Goal: Task Accomplishment & Management: Manage account settings

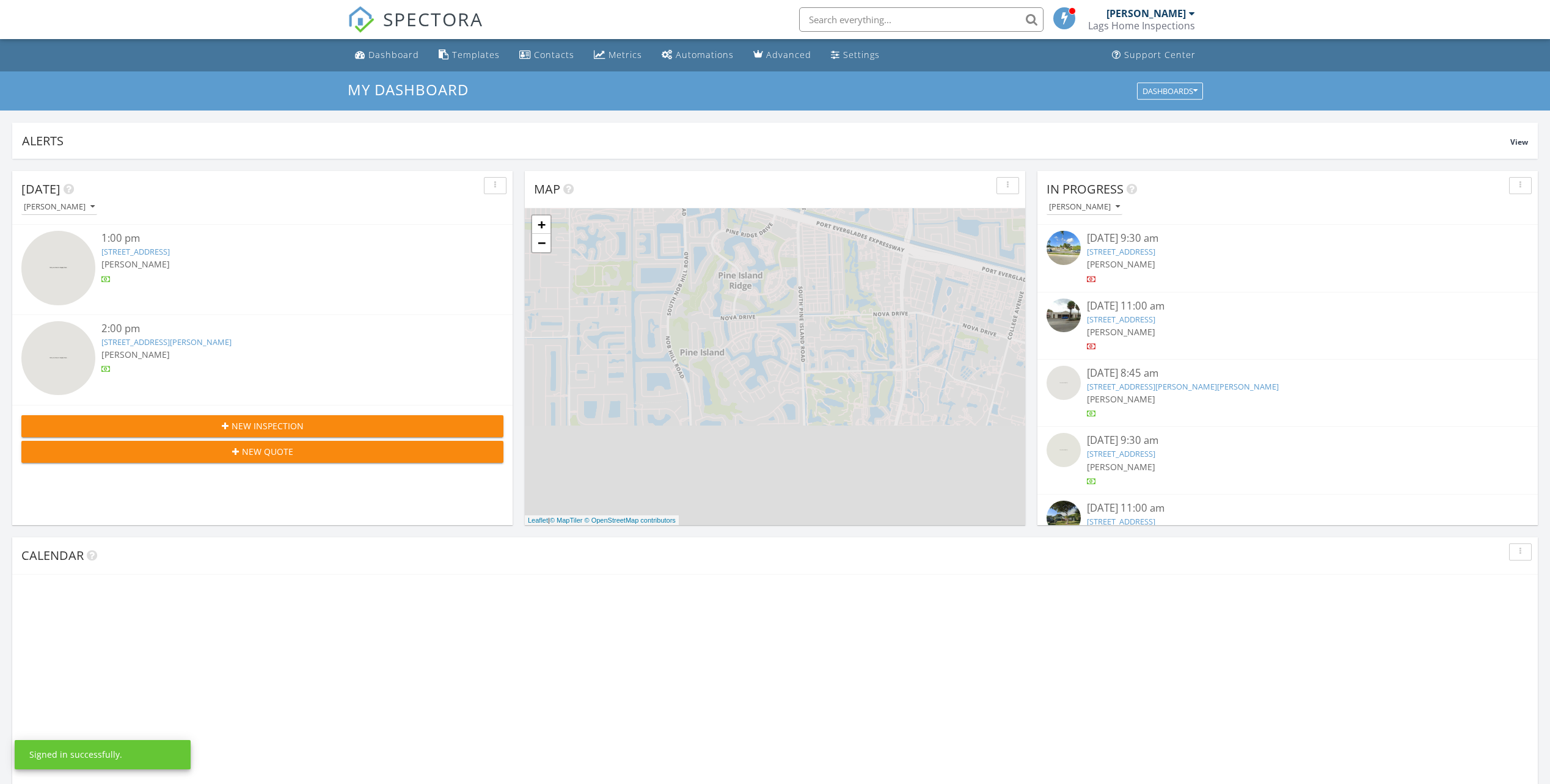
scroll to position [1130, 1569]
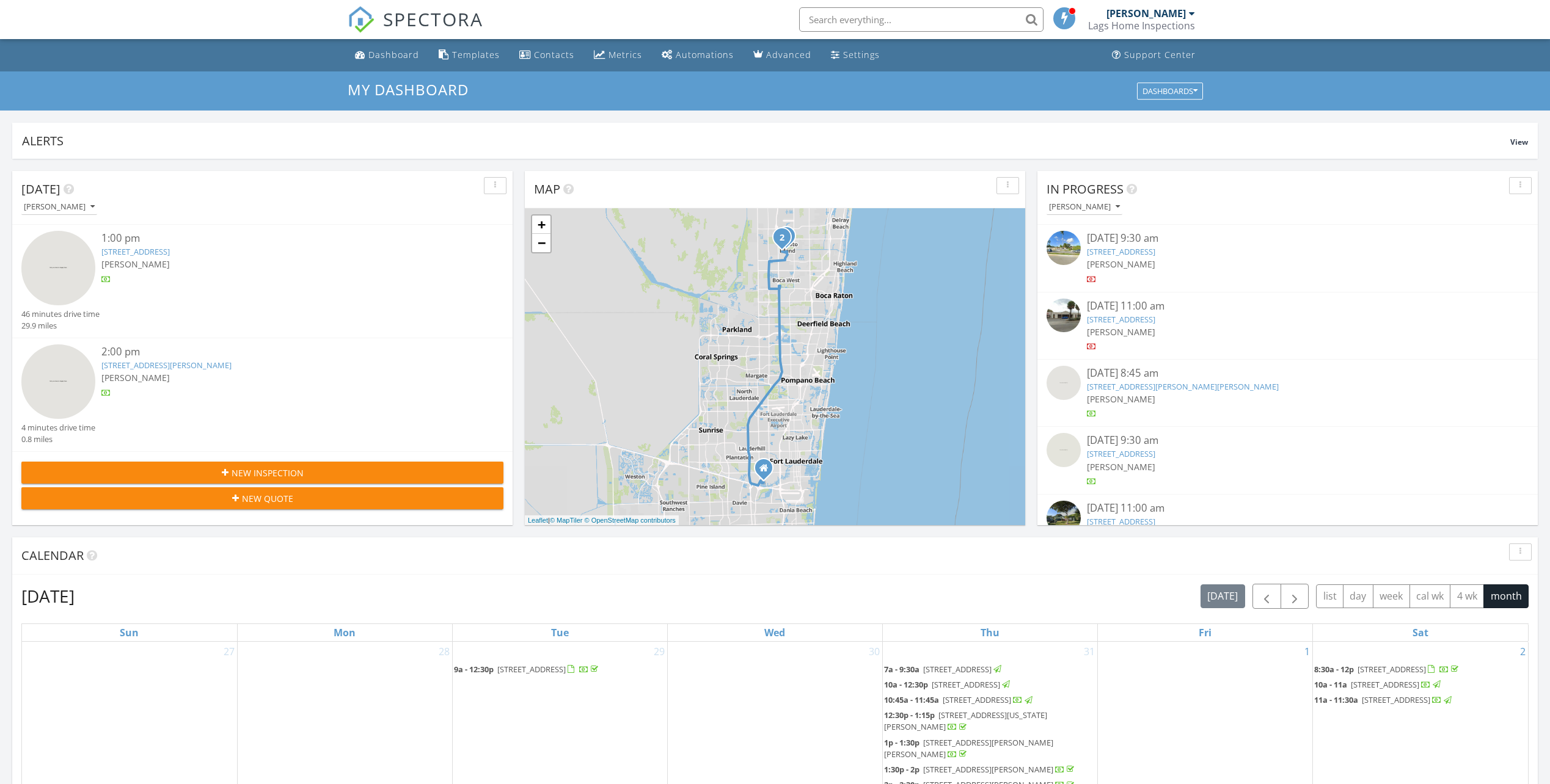
click at [1131, 384] on link "1265 Meadows Blvd, Weston, FL 33327" at bounding box center [1182, 386] width 192 height 11
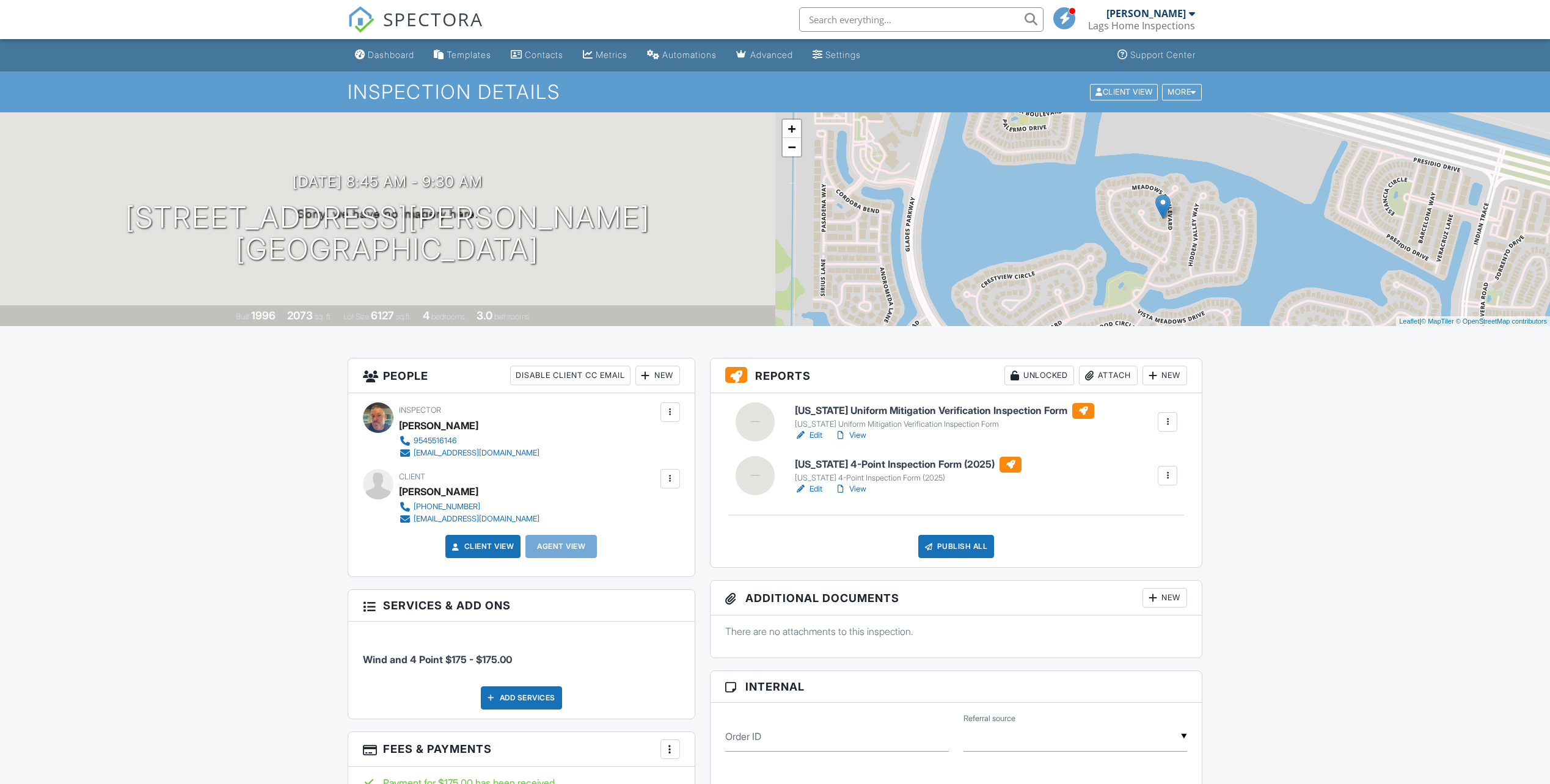
click at [818, 433] on link "Edit" at bounding box center [809, 435] width 27 height 12
click at [862, 433] on link "View" at bounding box center [850, 435] width 32 height 12
click at [819, 484] on link "Edit" at bounding box center [809, 489] width 27 height 12
click at [865, 489] on link "View" at bounding box center [850, 489] width 32 height 12
click at [940, 538] on div "Publish All" at bounding box center [956, 546] width 76 height 23
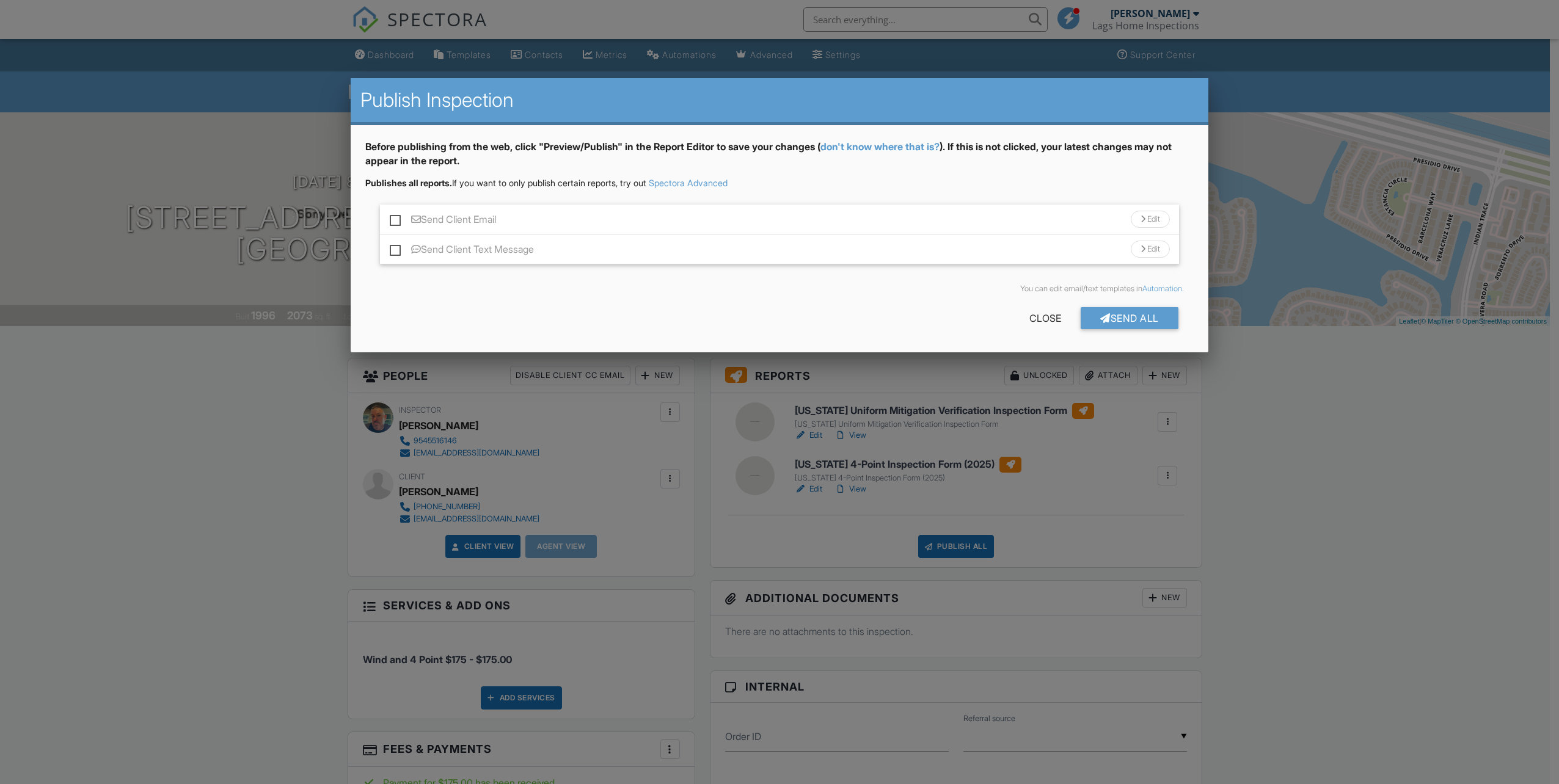
click at [398, 220] on label "Send Client Email" at bounding box center [443, 221] width 107 height 15
click at [398, 218] on input "Send Client Email" at bounding box center [393, 213] width 8 height 8
checkbox input "true"
click at [1119, 317] on div "Send All" at bounding box center [1129, 318] width 97 height 22
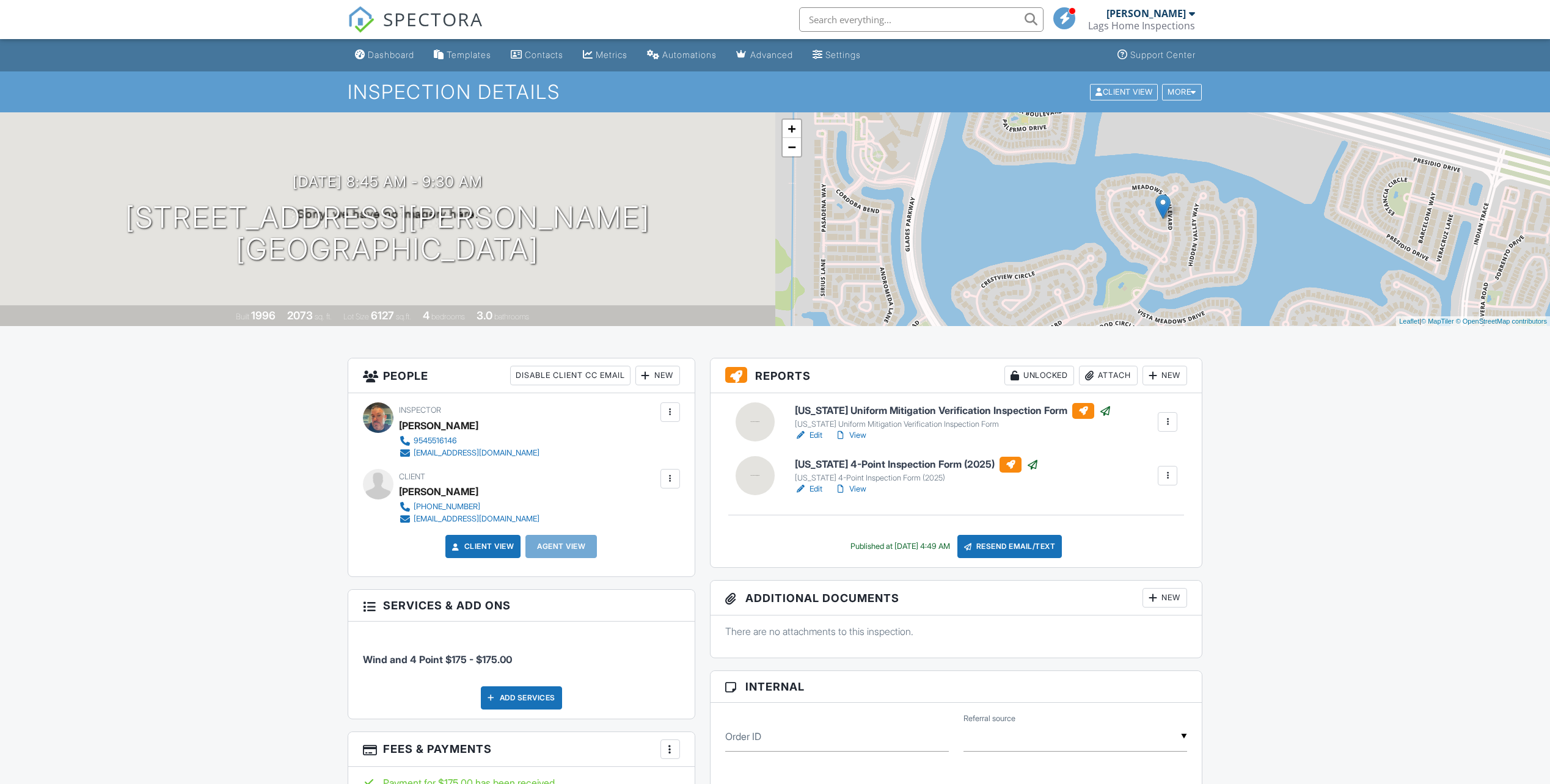
click at [427, 19] on span "SPECTORA" at bounding box center [433, 19] width 100 height 25
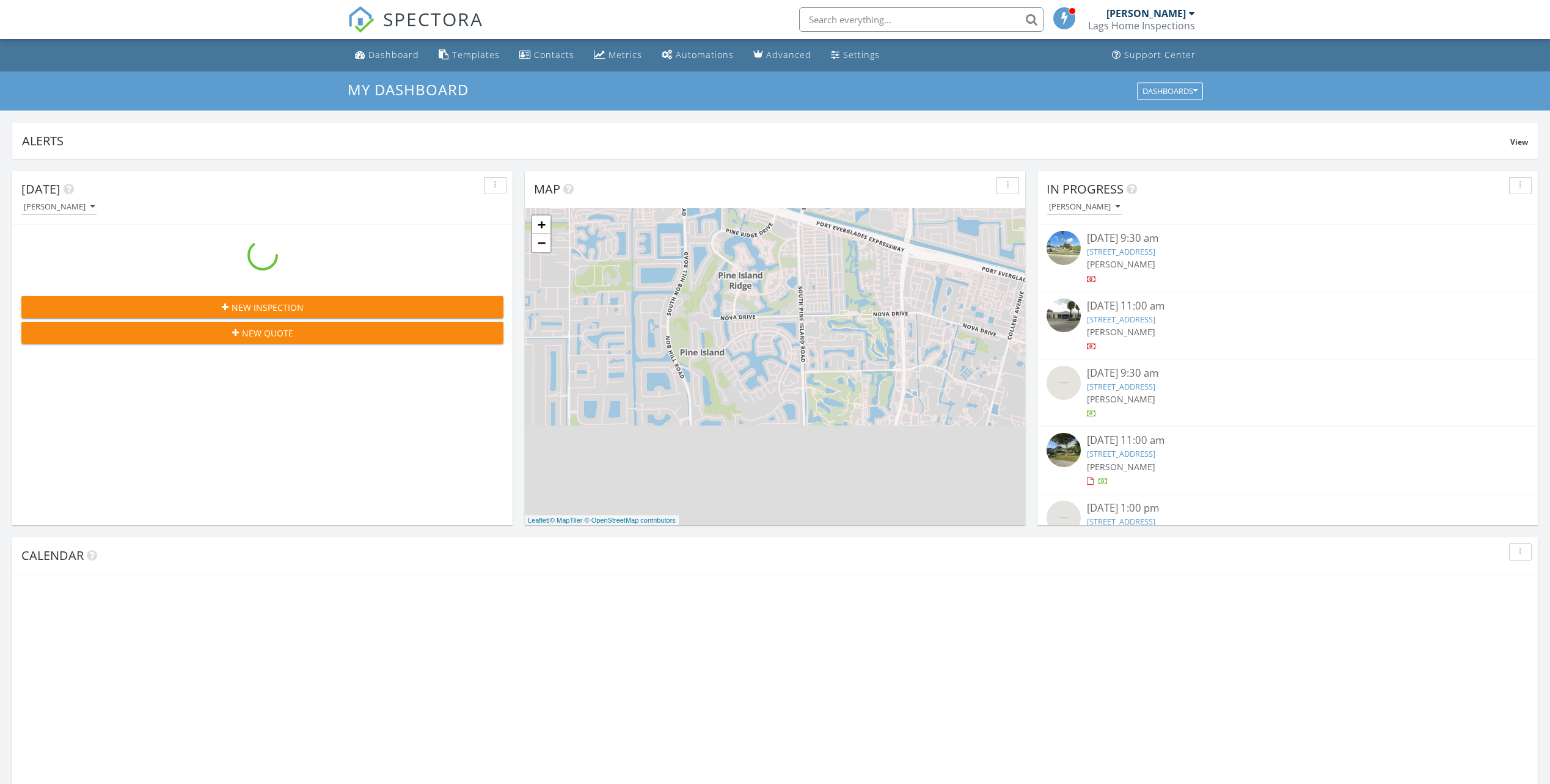
scroll to position [1130, 1569]
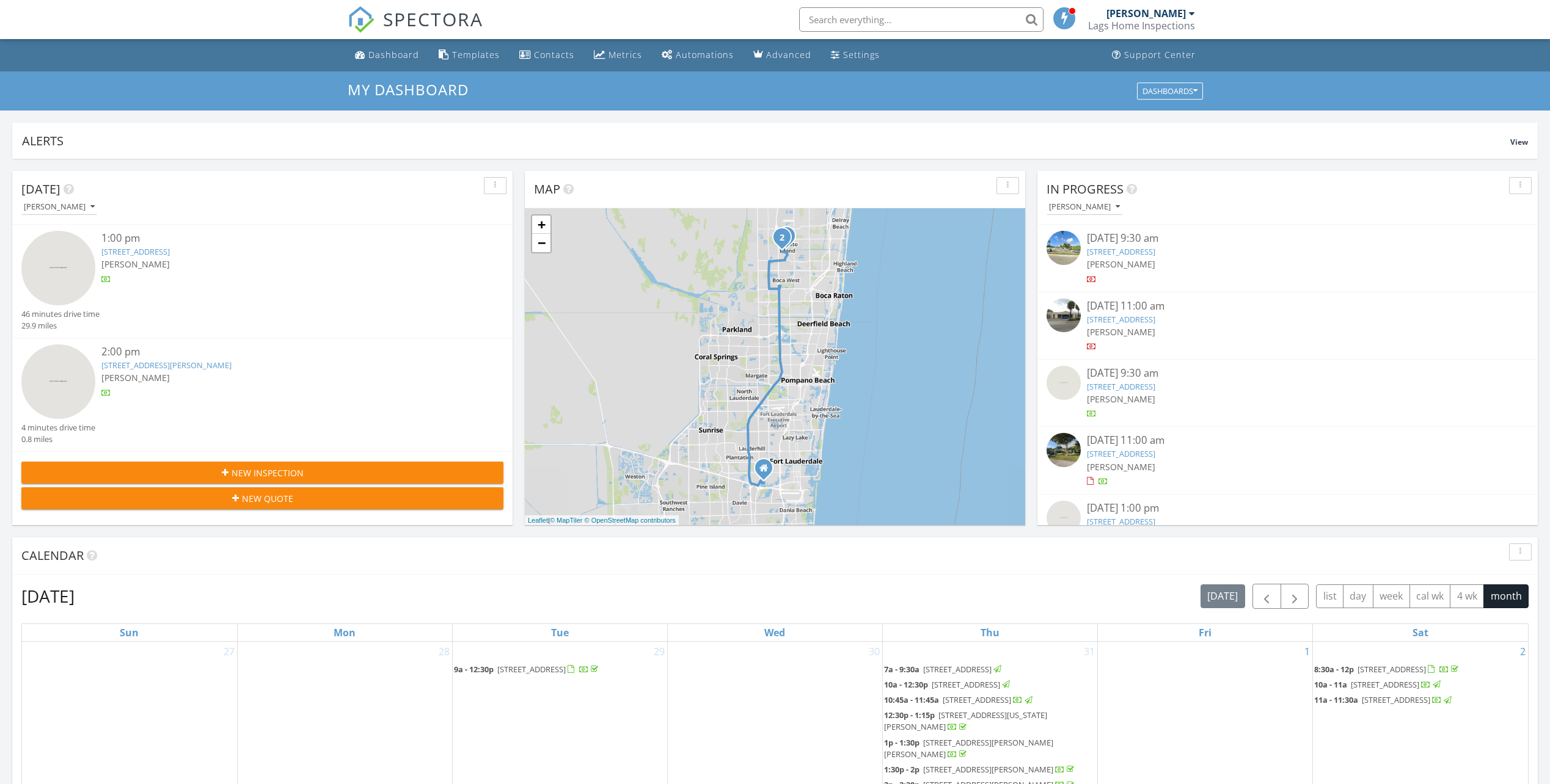
click at [1117, 385] on link "[STREET_ADDRESS]" at bounding box center [1121, 386] width 69 height 11
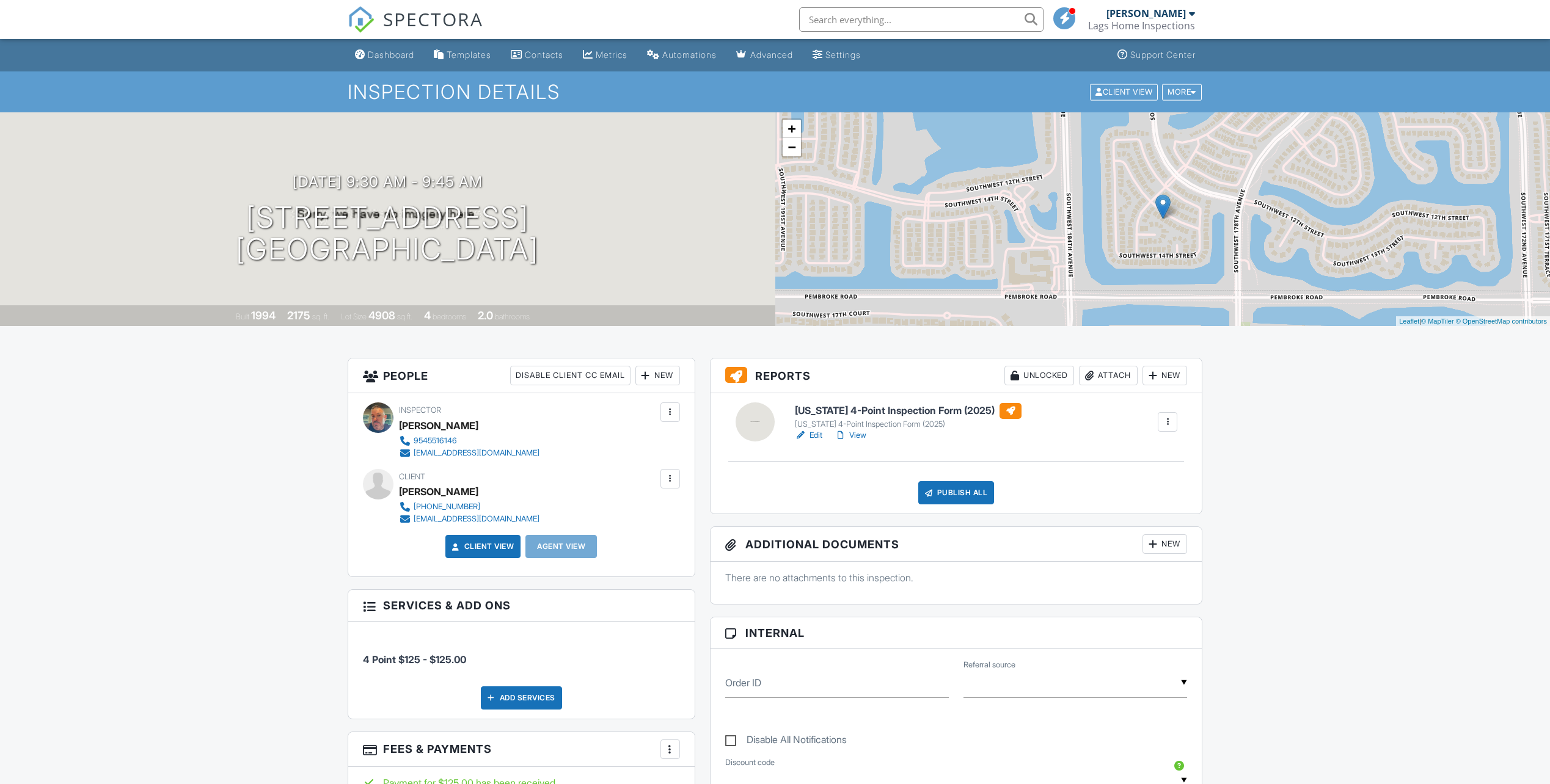
click at [815, 433] on link "Edit" at bounding box center [809, 435] width 27 height 12
click at [860, 431] on link "View" at bounding box center [850, 435] width 32 height 12
drag, startPoint x: 825, startPoint y: 433, endPoint x: 819, endPoint y: 436, distance: 6.7
click at [825, 433] on div "Edit View" at bounding box center [909, 435] width 227 height 12
click at [815, 439] on link "Edit" at bounding box center [809, 435] width 27 height 12
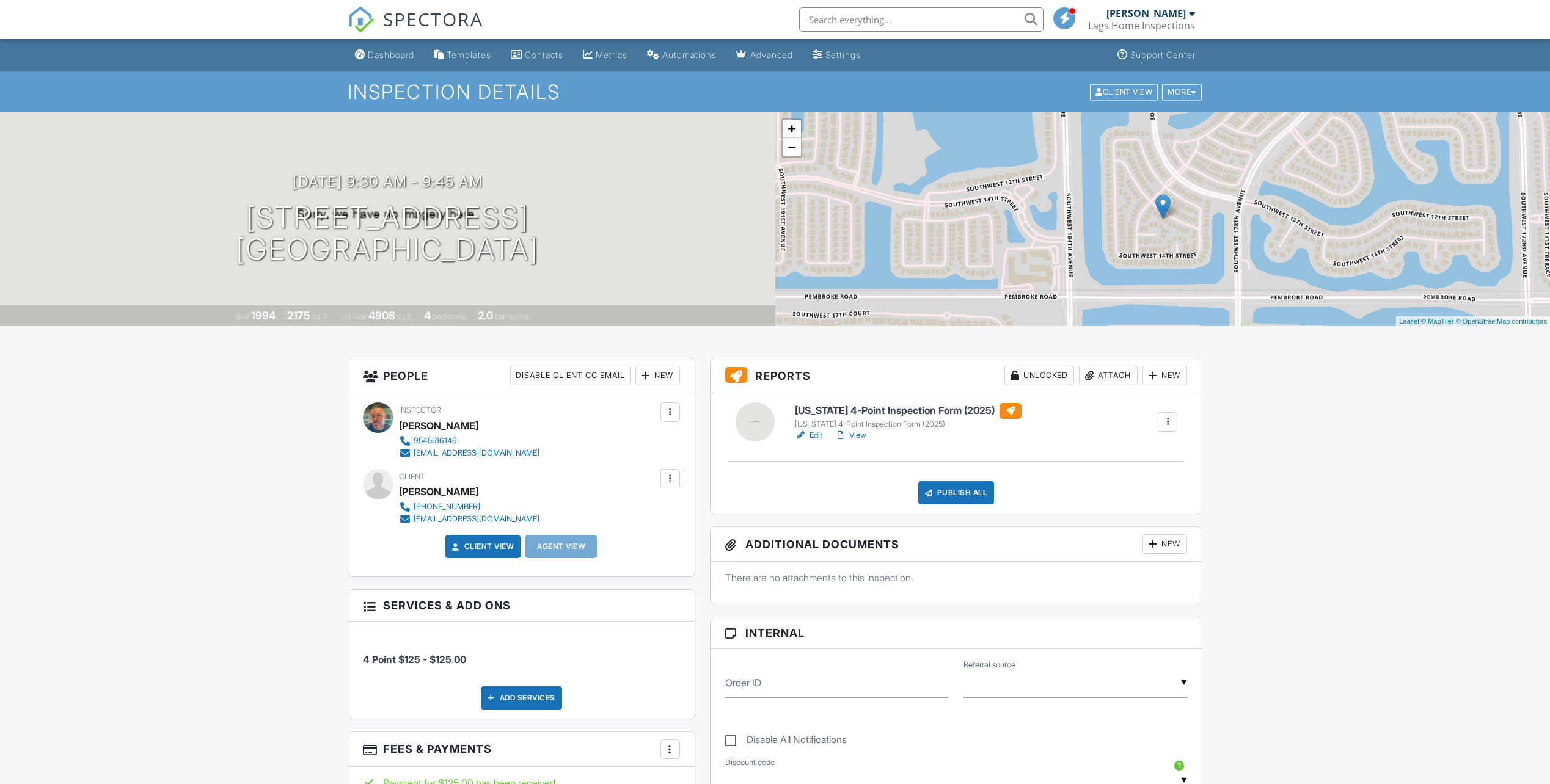
click at [864, 434] on link "View" at bounding box center [850, 435] width 32 height 12
click at [938, 490] on div "Publish All" at bounding box center [956, 492] width 76 height 23
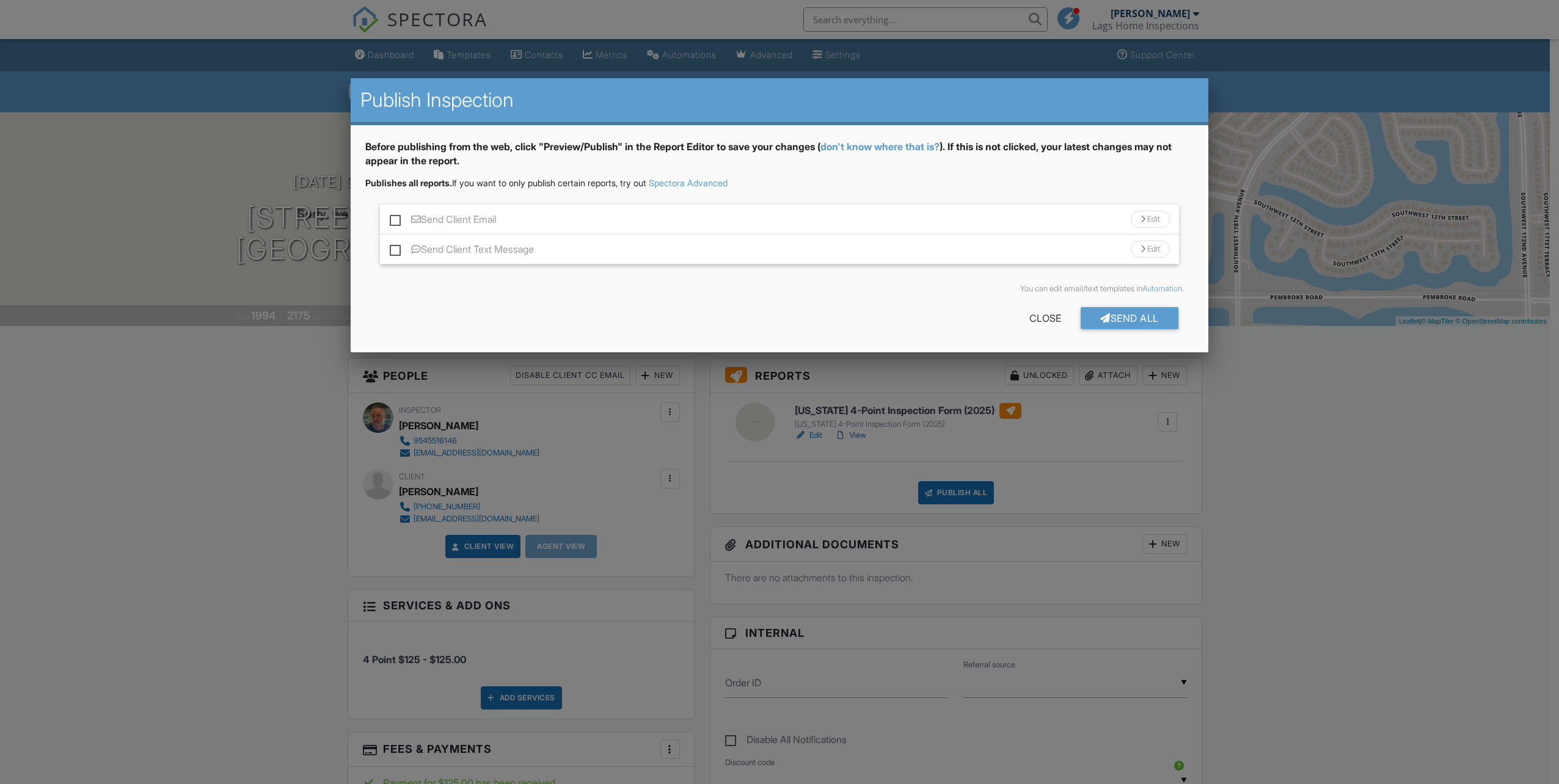
click at [396, 223] on label "Send Client Email" at bounding box center [443, 221] width 107 height 15
click at [396, 218] on input "Send Client Email" at bounding box center [393, 213] width 8 height 8
checkbox input "true"
click at [1125, 316] on div "Send All" at bounding box center [1129, 318] width 97 height 22
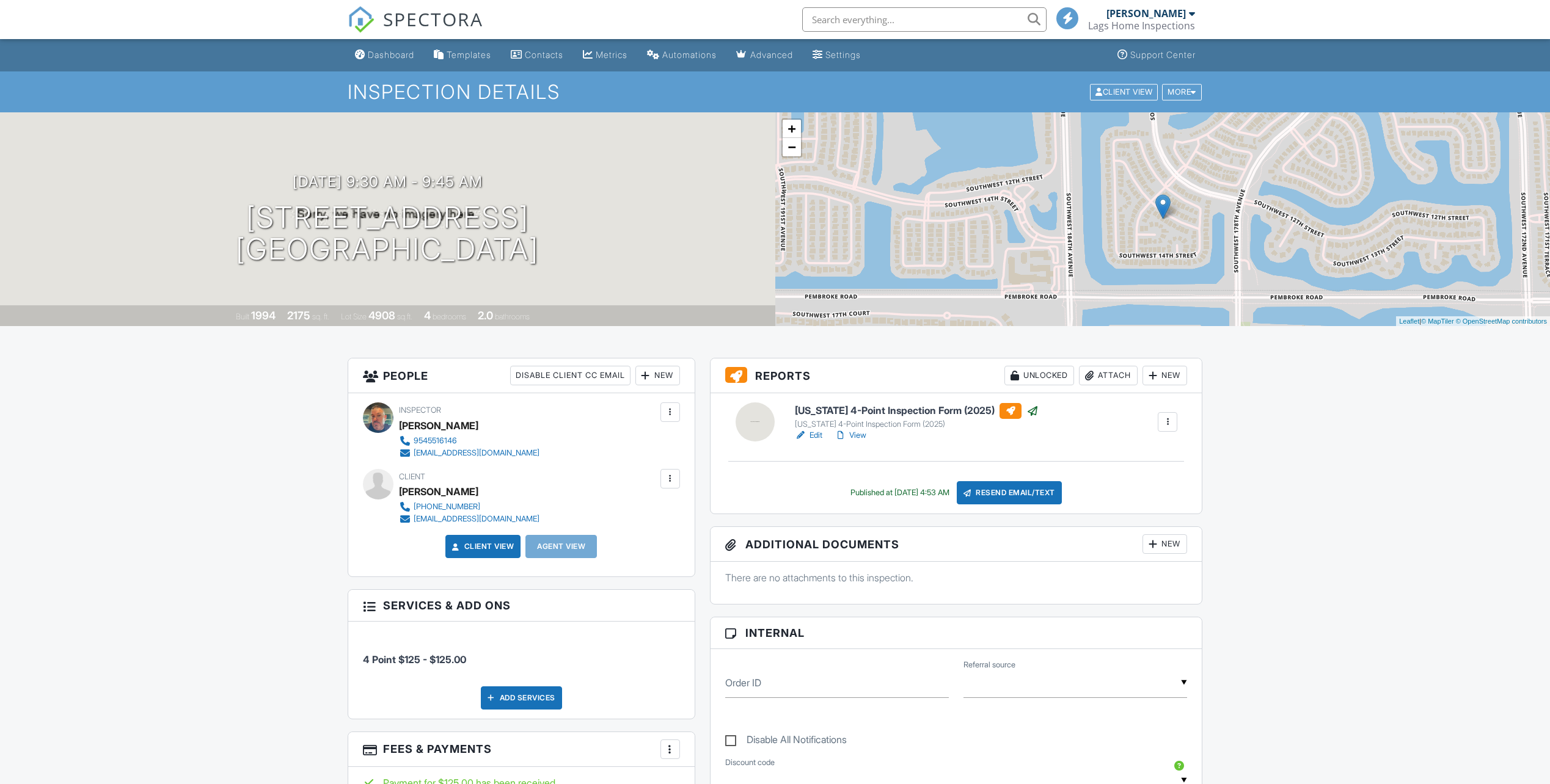
click at [401, 14] on span "SPECTORA" at bounding box center [433, 19] width 100 height 25
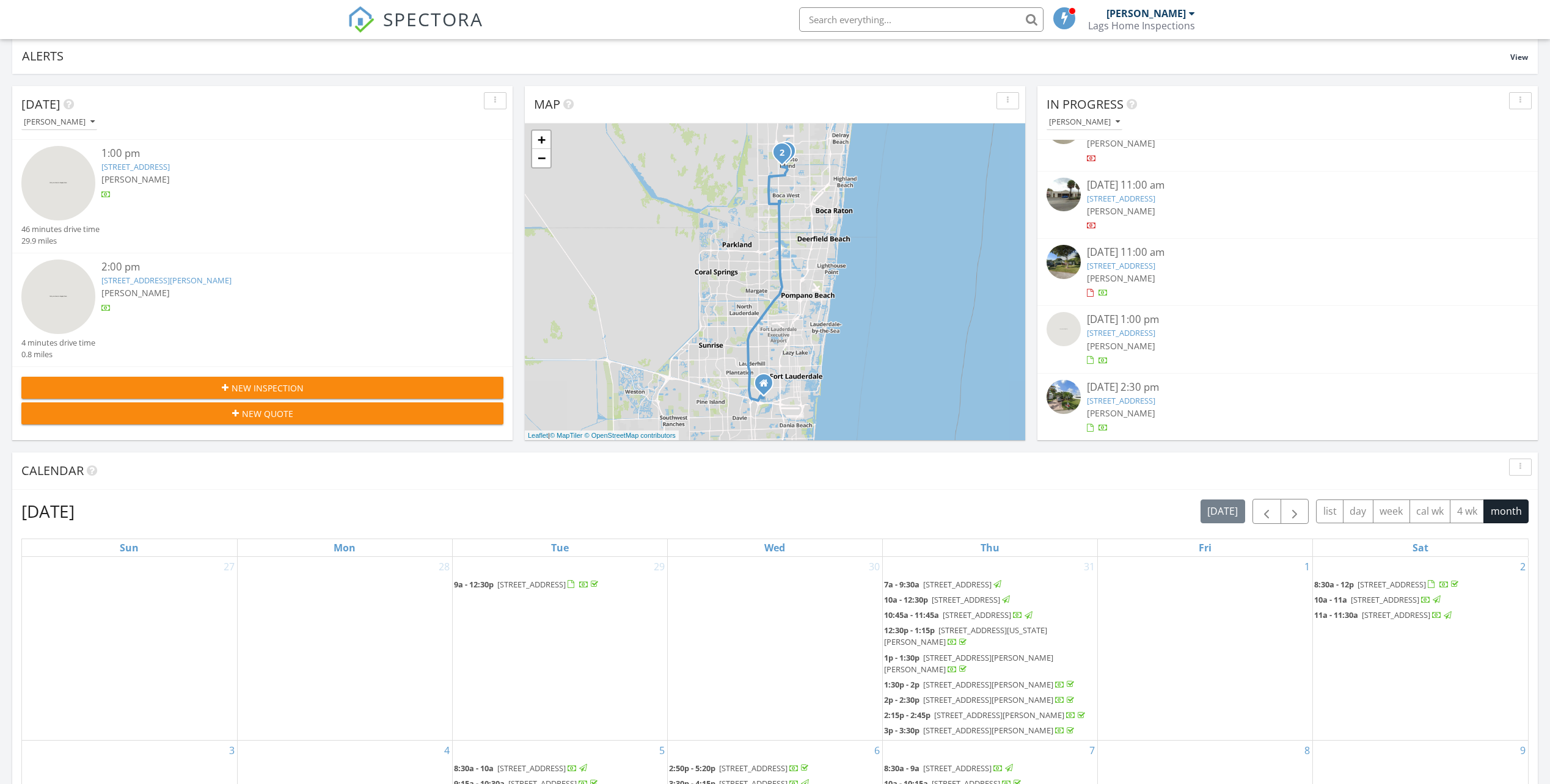
scroll to position [122, 0]
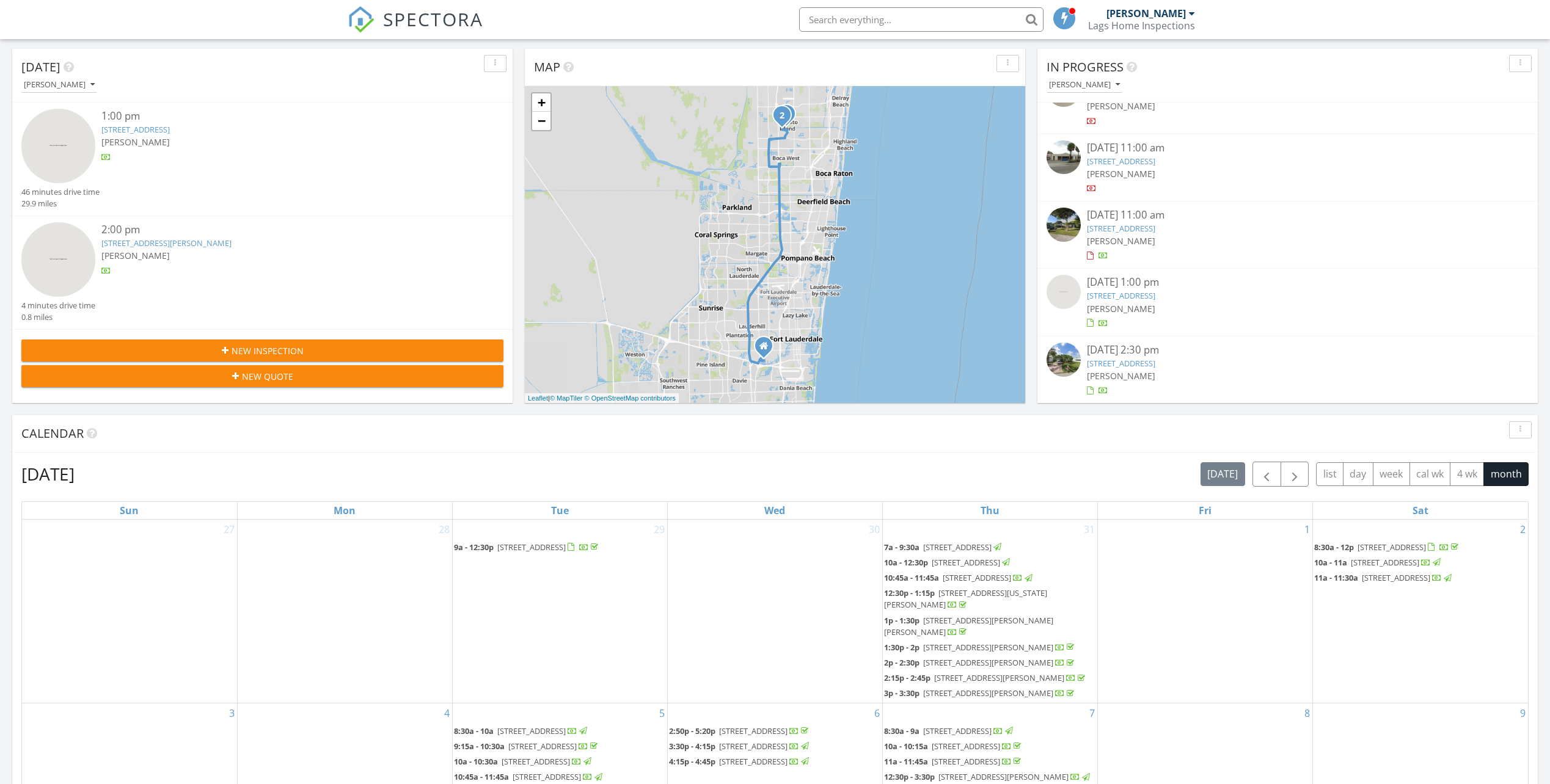
click at [1125, 297] on link "1901 Bermuda Cir C4, Coconut Creek, FL 33066" at bounding box center [1121, 295] width 69 height 11
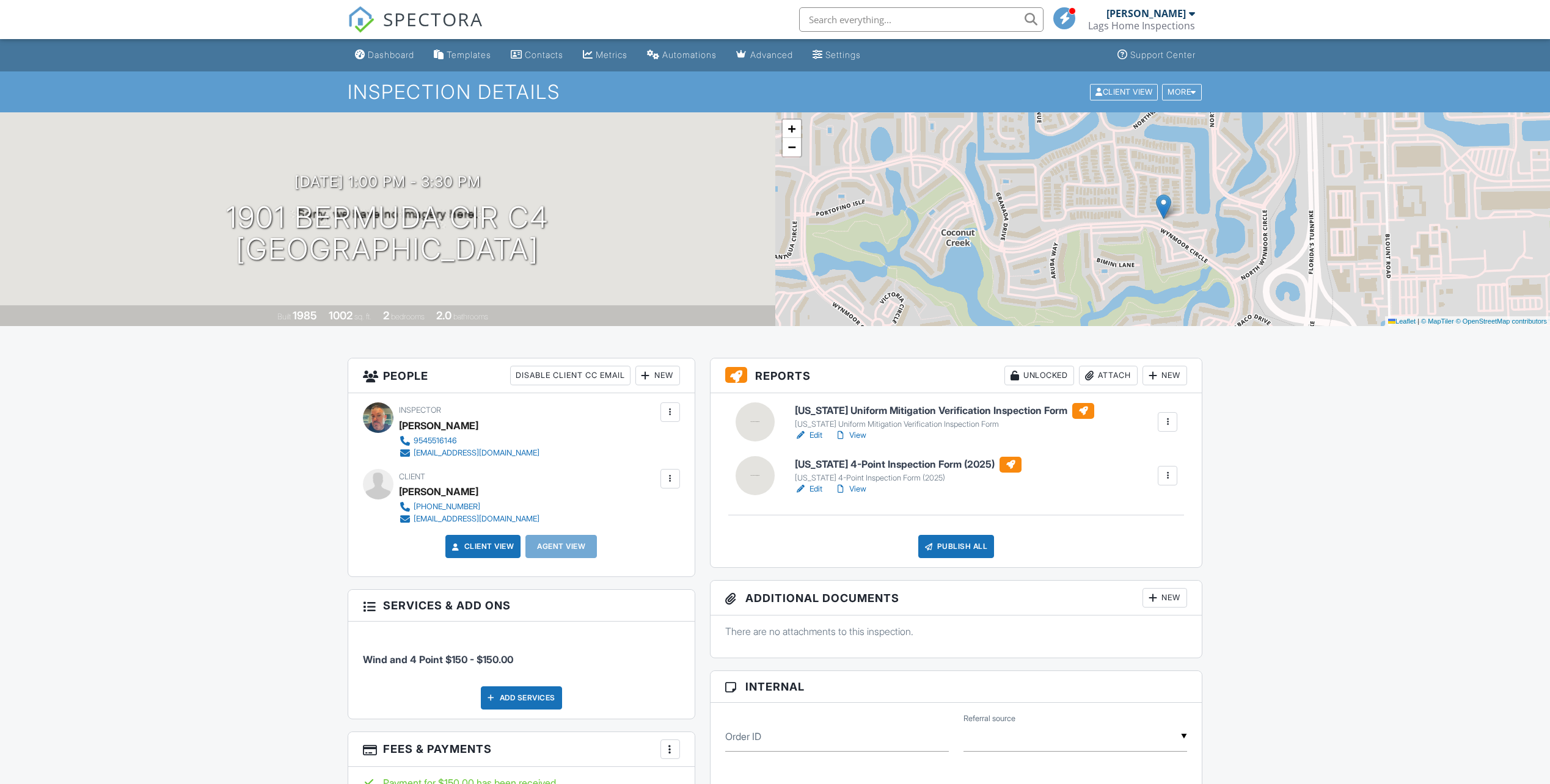
click at [817, 435] on link "Edit" at bounding box center [809, 435] width 27 height 12
click at [860, 431] on link "View" at bounding box center [850, 435] width 32 height 12
click at [819, 484] on link "Edit" at bounding box center [809, 489] width 27 height 12
click at [437, 10] on span "SPECTORA" at bounding box center [433, 19] width 100 height 25
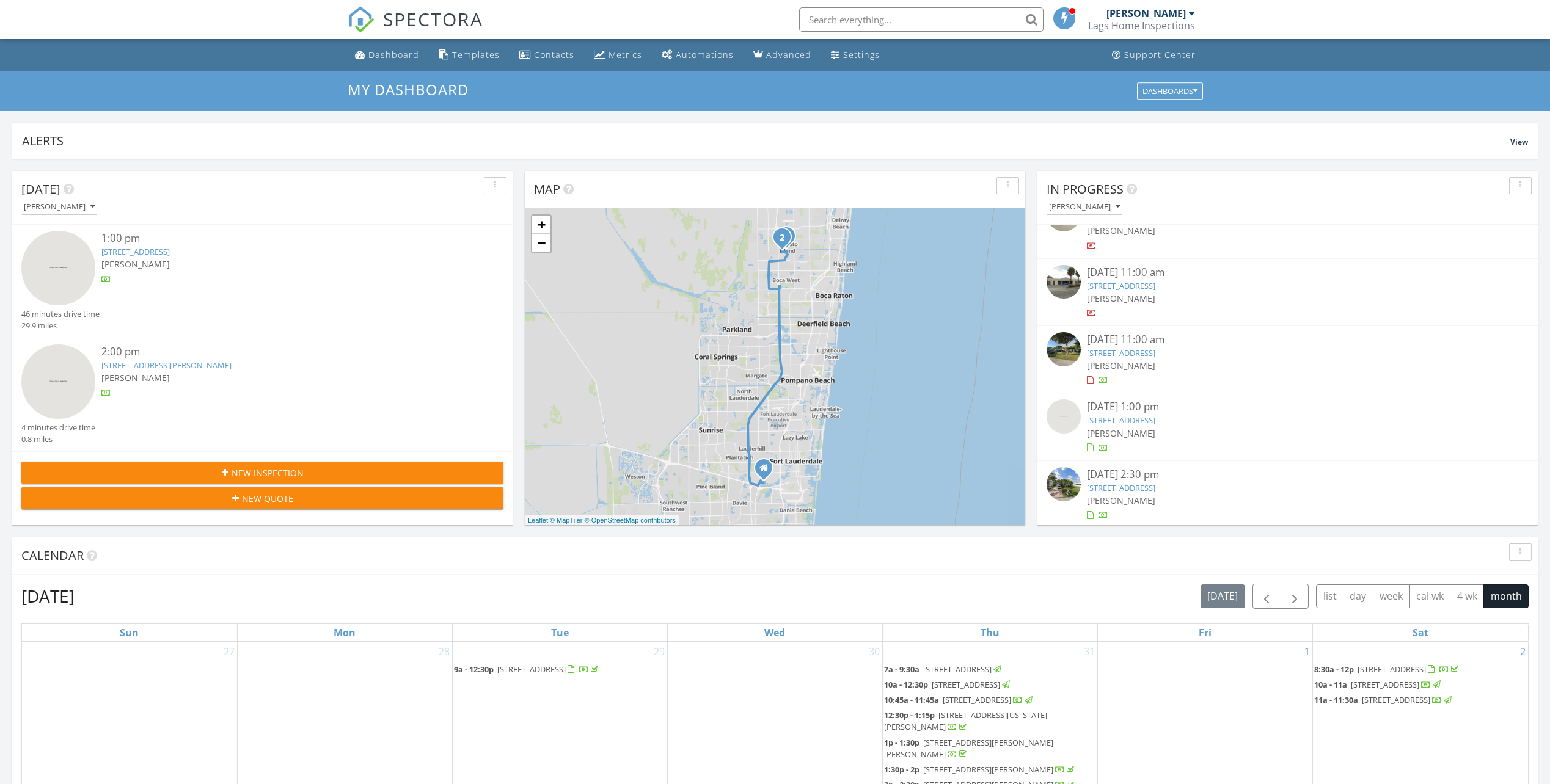
scroll to position [36, 0]
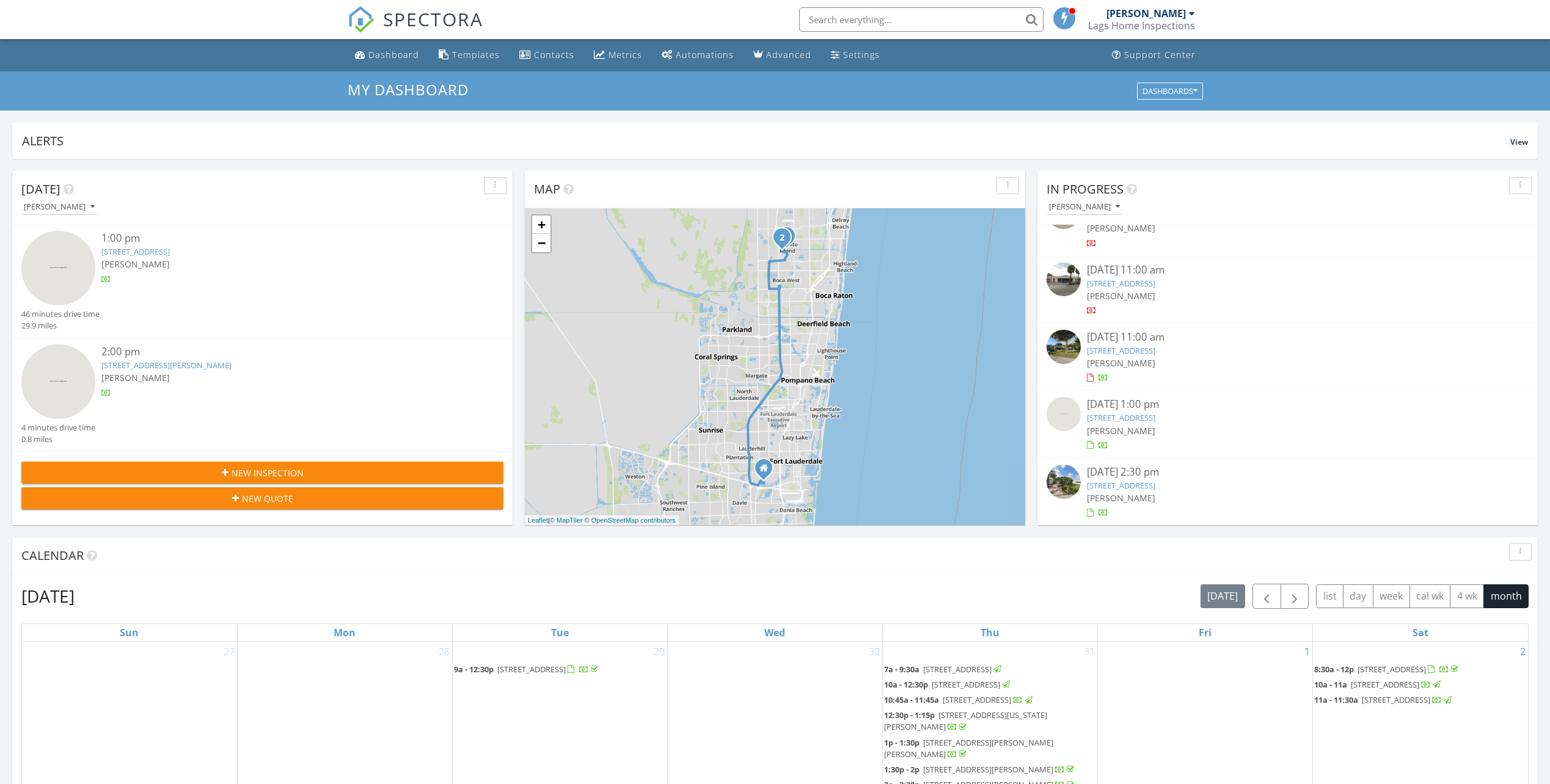
click at [1139, 488] on link "7407 NW 94th Ave, Tamarac, FL 33321" at bounding box center [1121, 485] width 69 height 11
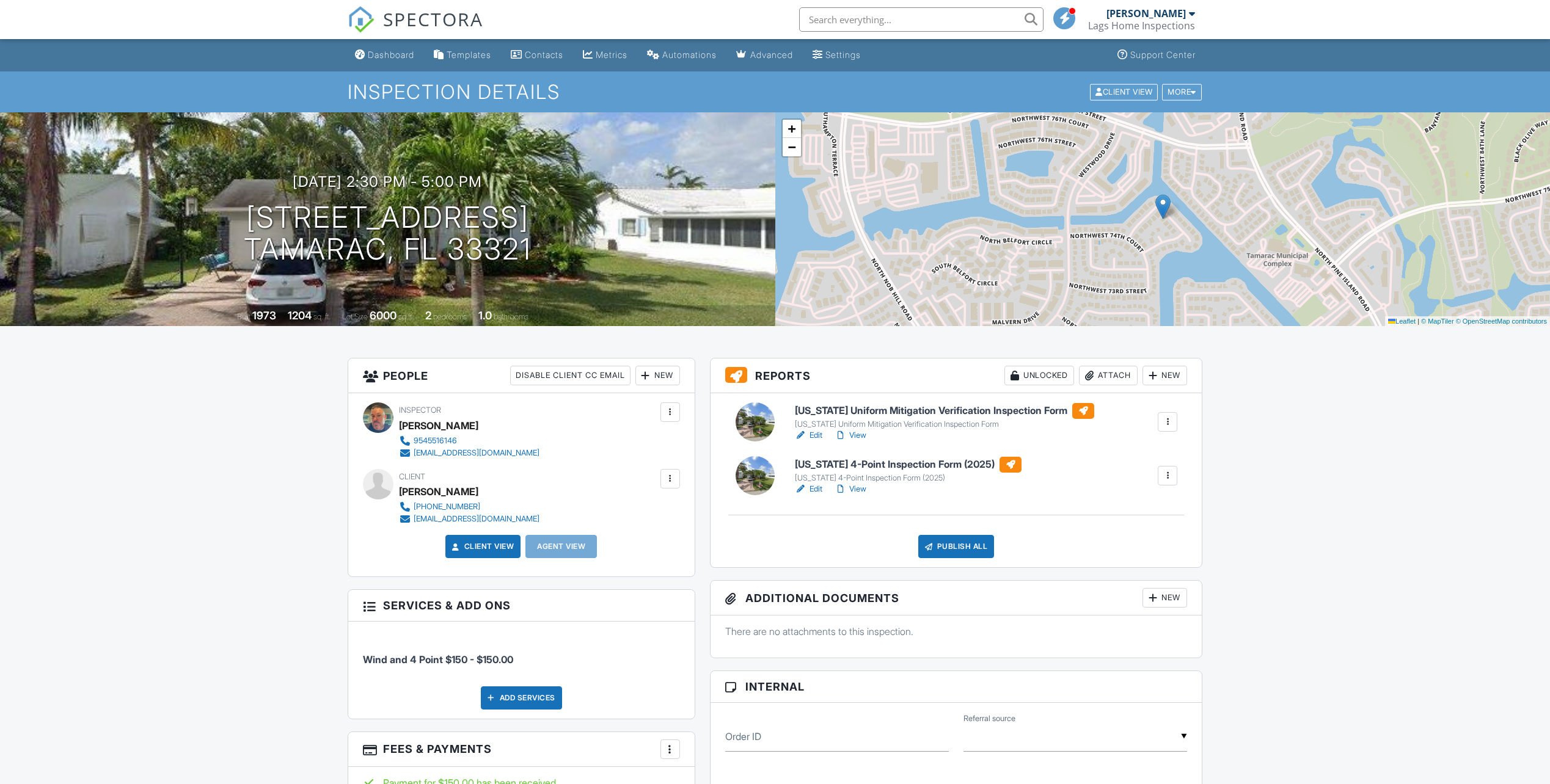
click at [815, 433] on link "Edit" at bounding box center [809, 435] width 27 height 12
click at [858, 433] on link "View" at bounding box center [850, 435] width 32 height 12
click at [817, 488] on link "Edit" at bounding box center [809, 489] width 27 height 12
click at [860, 488] on link "View" at bounding box center [850, 489] width 32 height 12
click at [944, 548] on div "Publish All" at bounding box center [956, 546] width 76 height 23
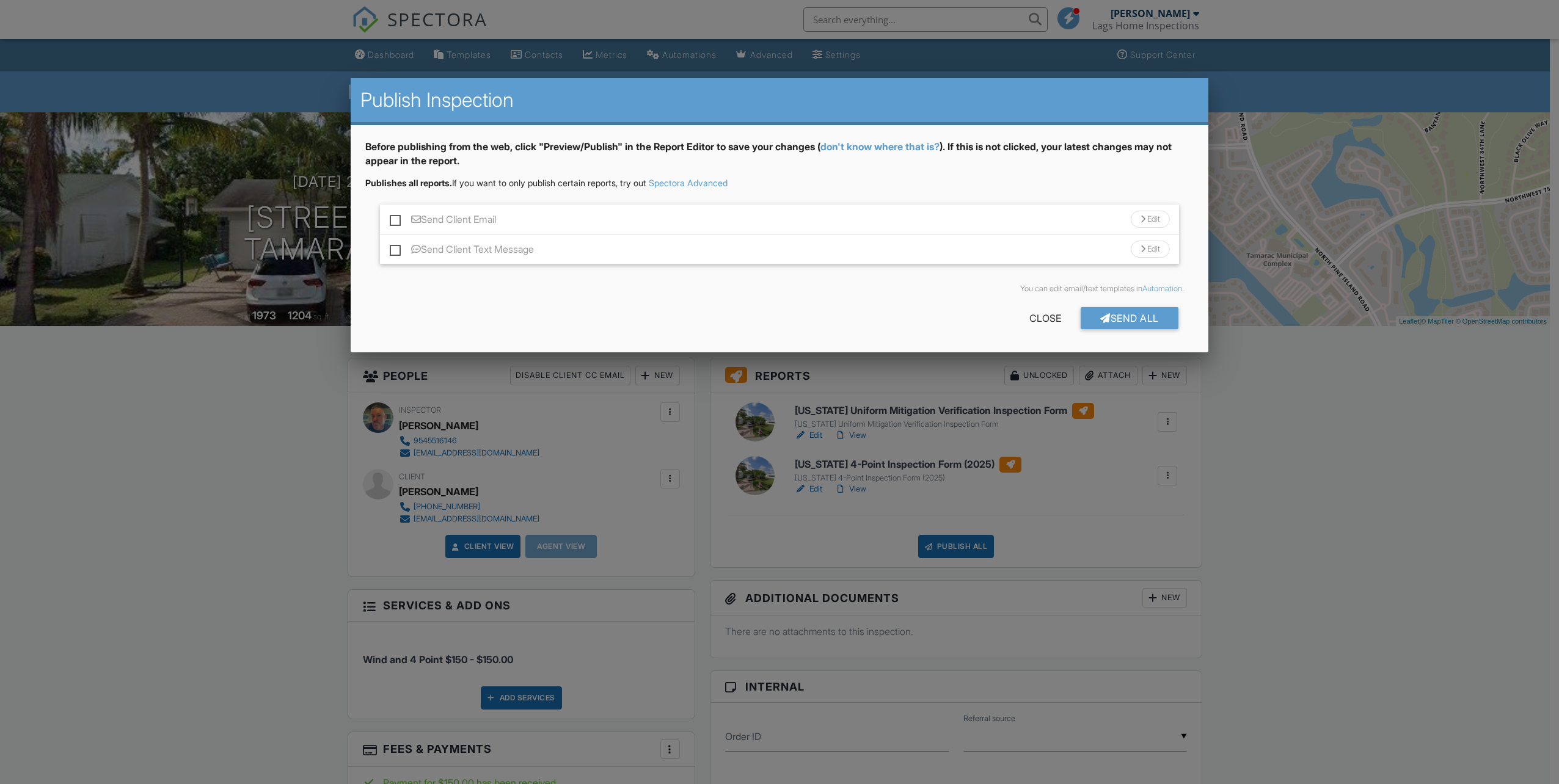
click at [395, 220] on label "Send Client Email" at bounding box center [443, 221] width 107 height 15
click at [395, 218] on input "Send Client Email" at bounding box center [393, 213] width 8 height 8
checkbox input "true"
click at [1156, 301] on div "You can edit email/text templates in Automation ." at bounding box center [779, 289] width 828 height 30
click at [1157, 312] on div "Send All" at bounding box center [1129, 318] width 97 height 22
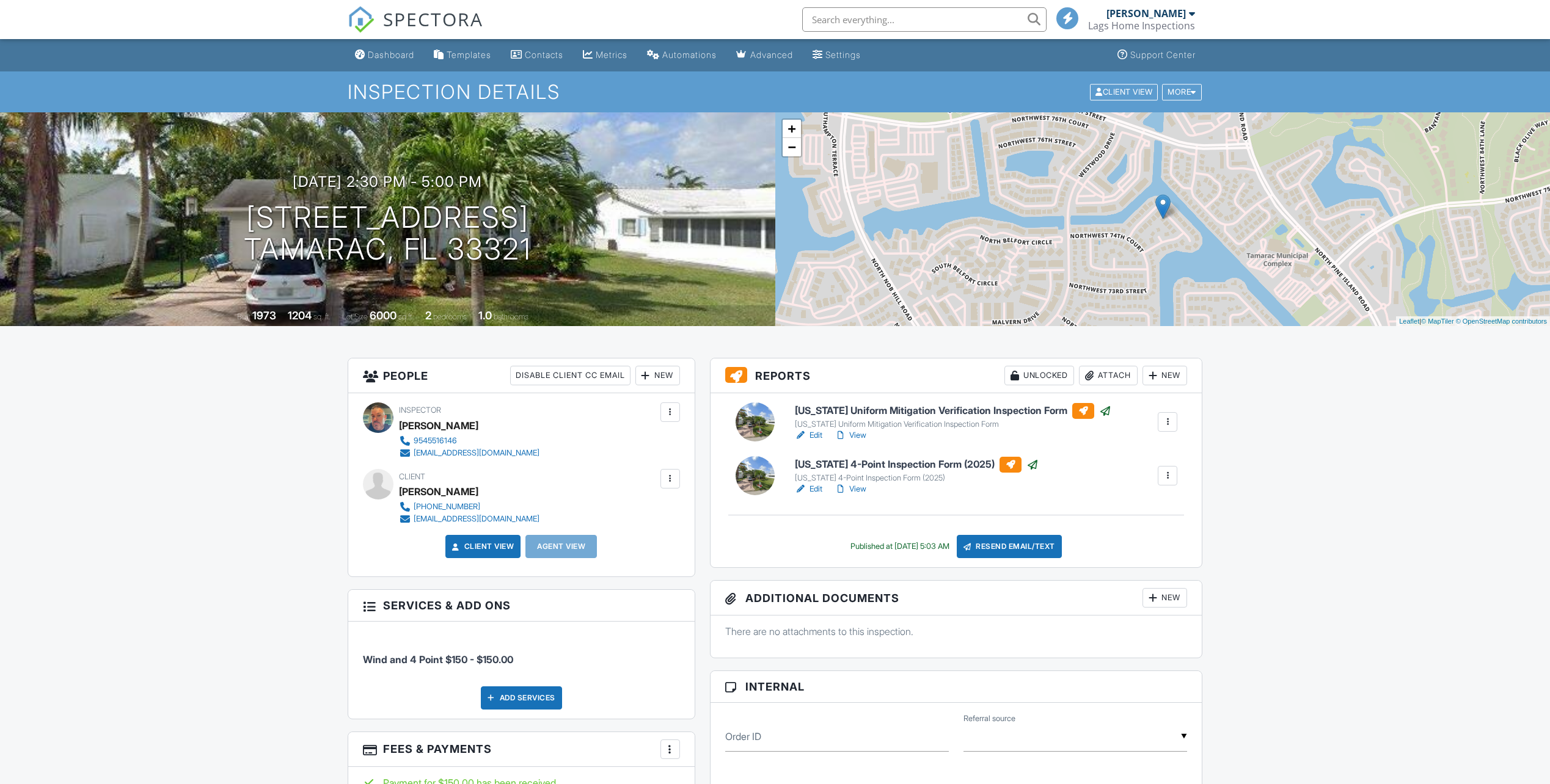
click at [419, 22] on span "SPECTORA" at bounding box center [433, 19] width 100 height 25
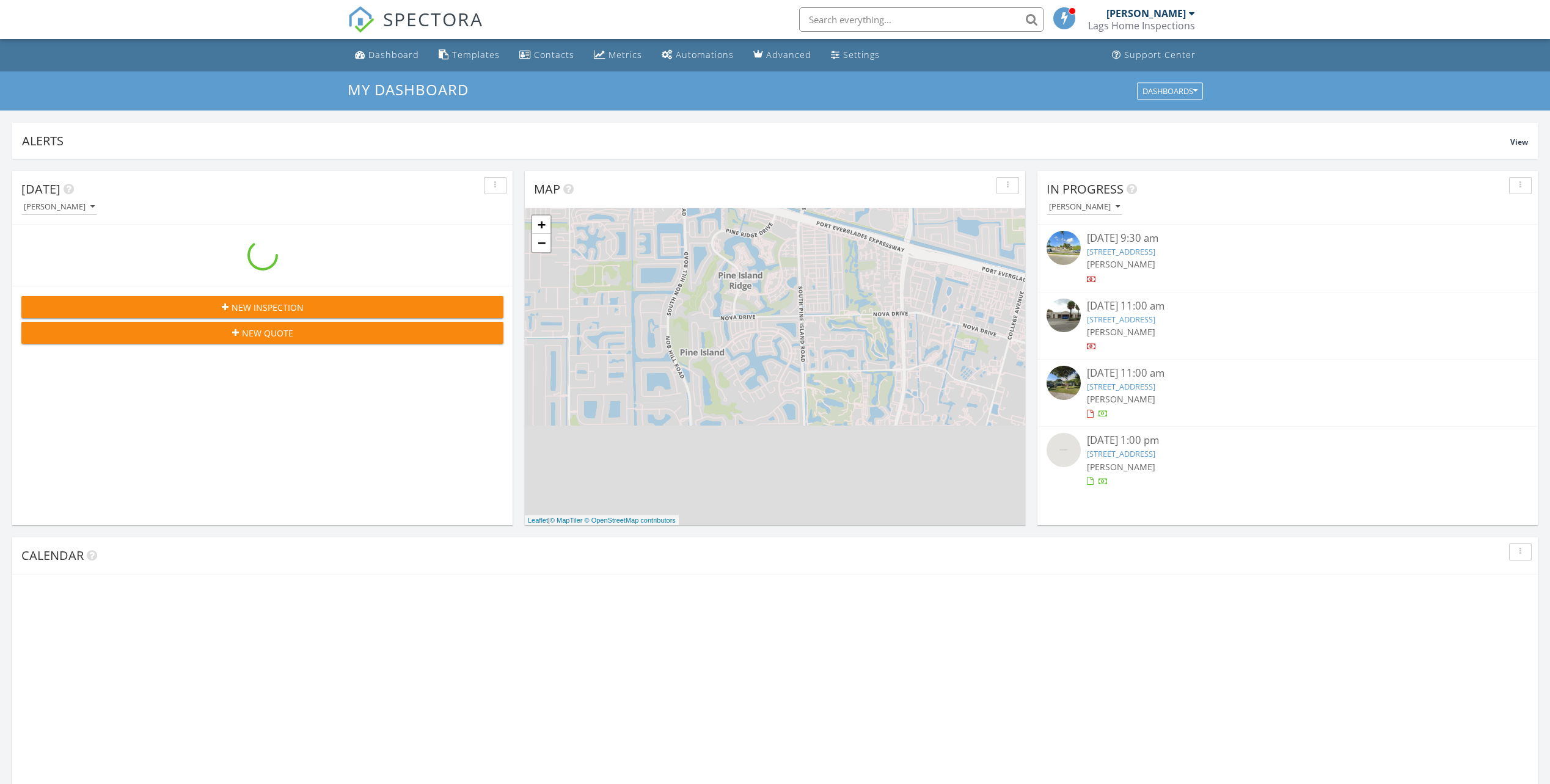
scroll to position [1130, 1569]
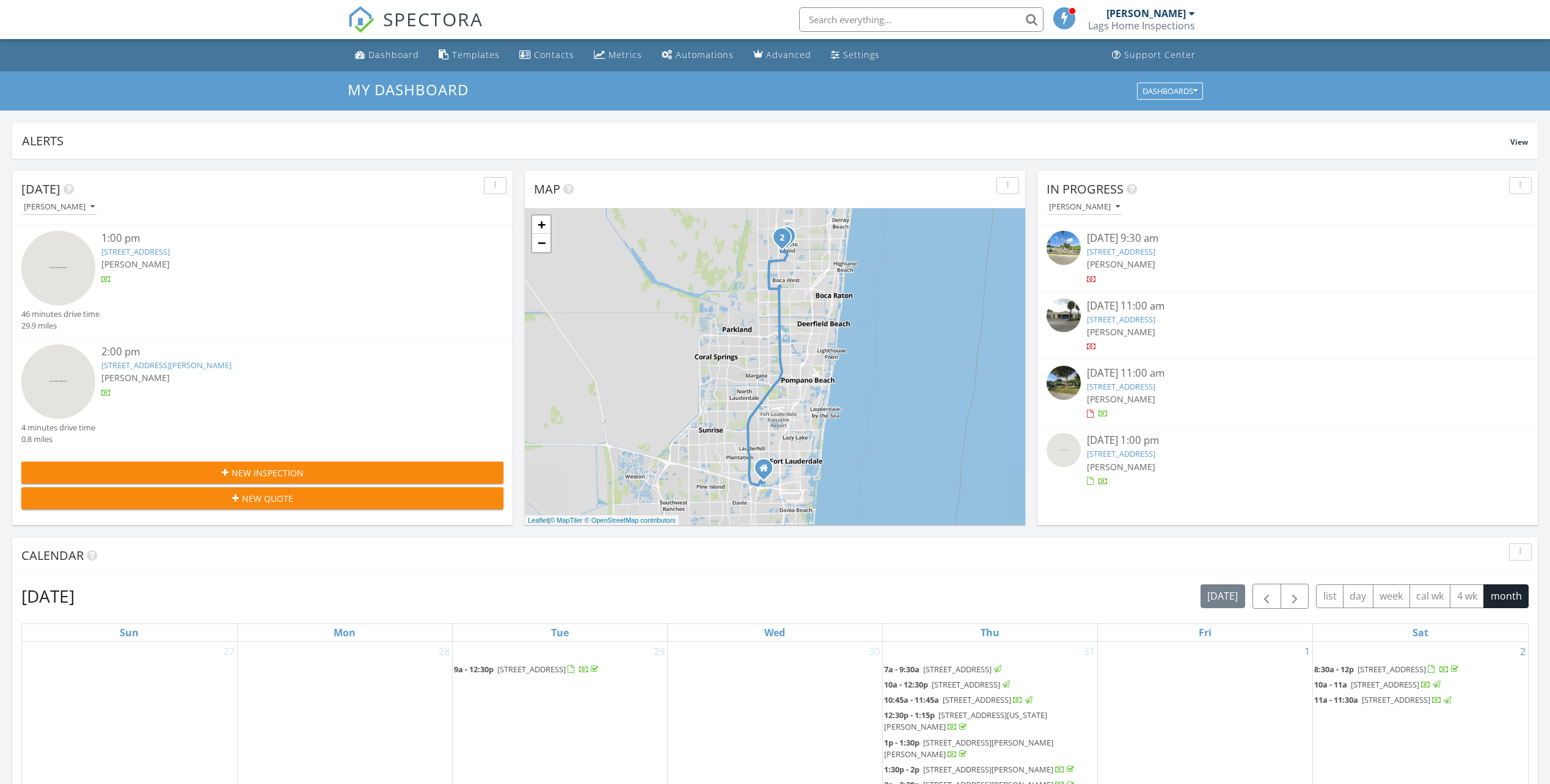
click at [1111, 253] on link "[STREET_ADDRESS]" at bounding box center [1121, 251] width 69 height 11
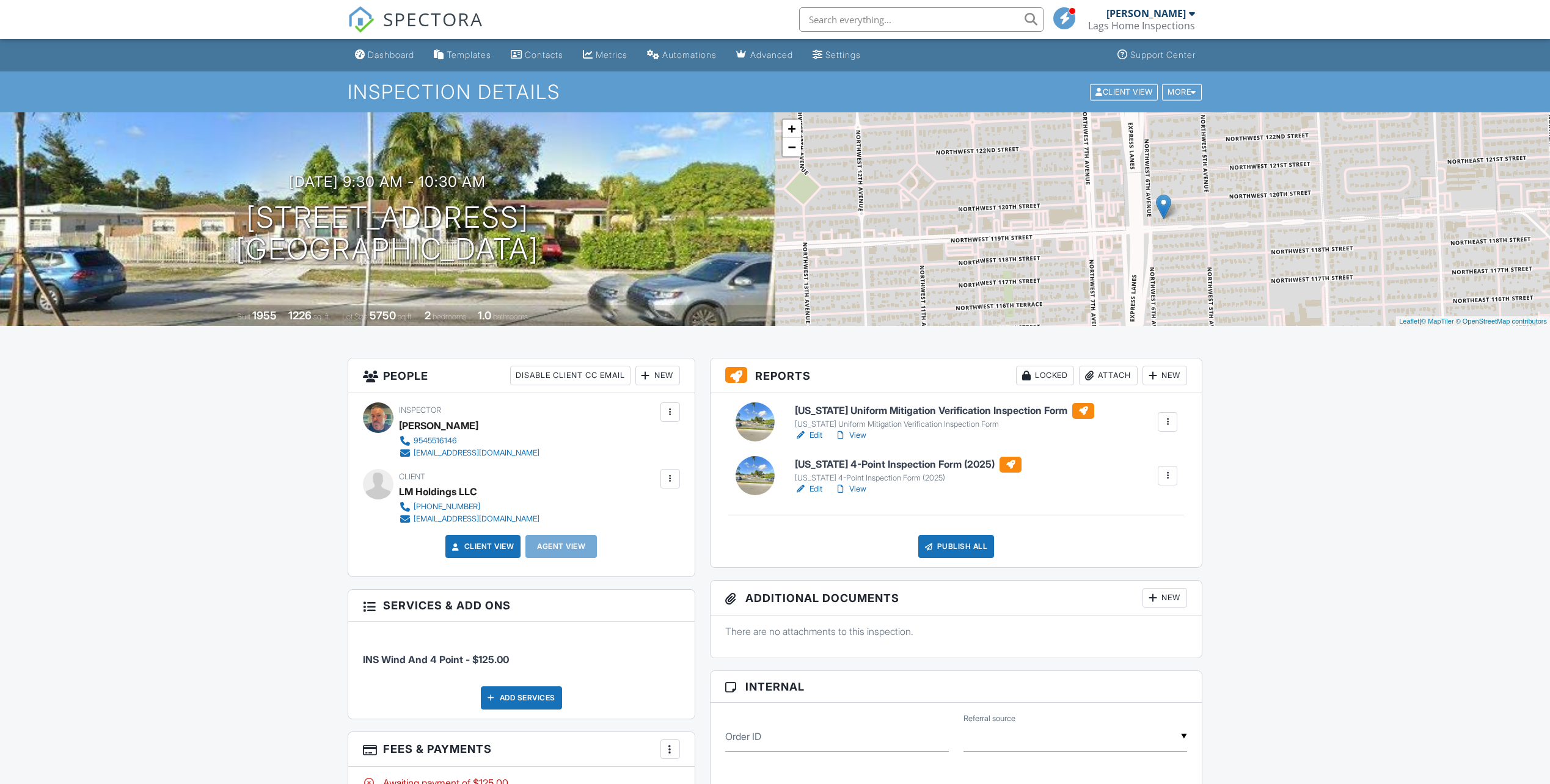
click at [817, 433] on link "Edit" at bounding box center [809, 435] width 27 height 12
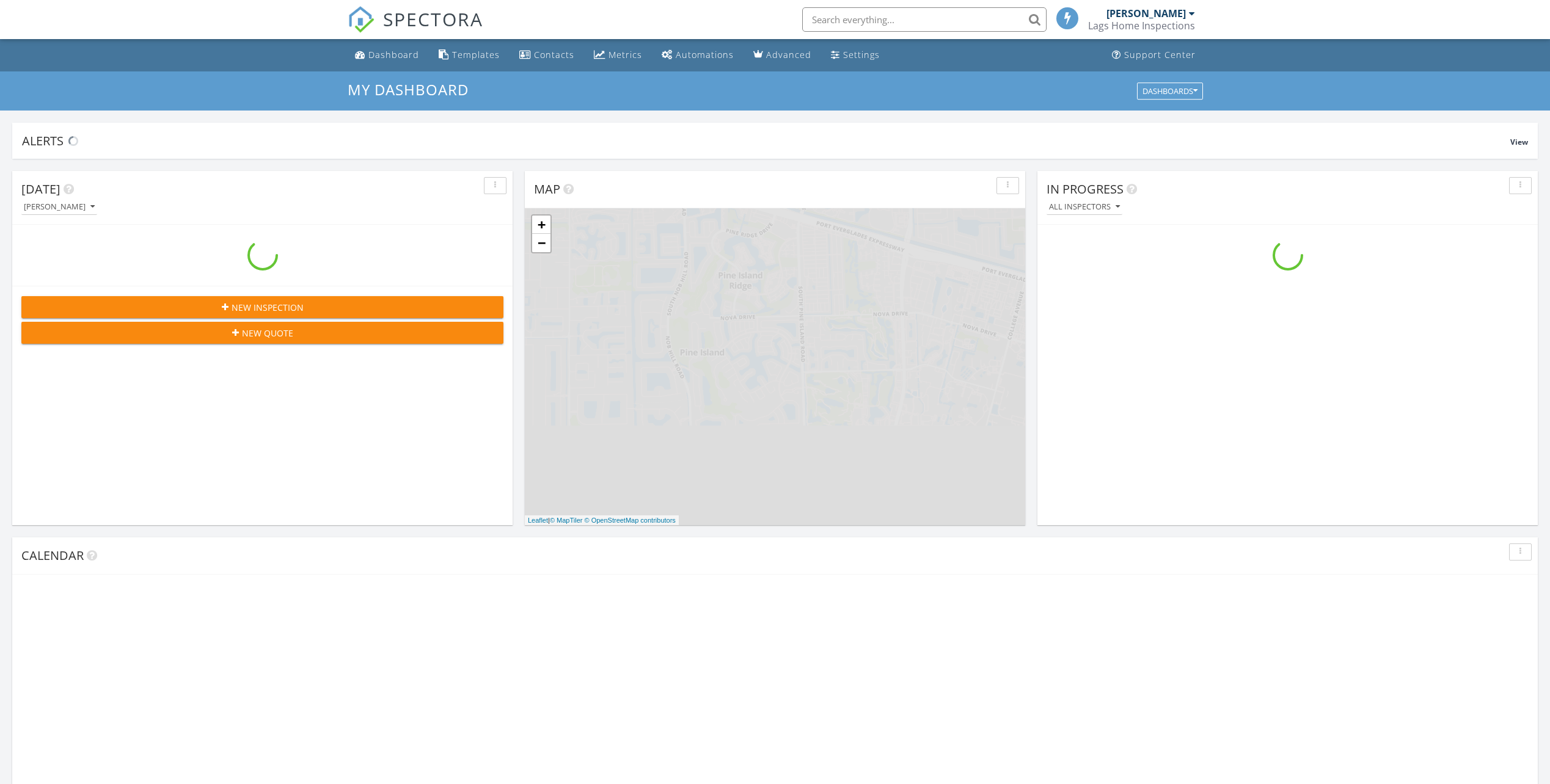
scroll to position [1130, 1569]
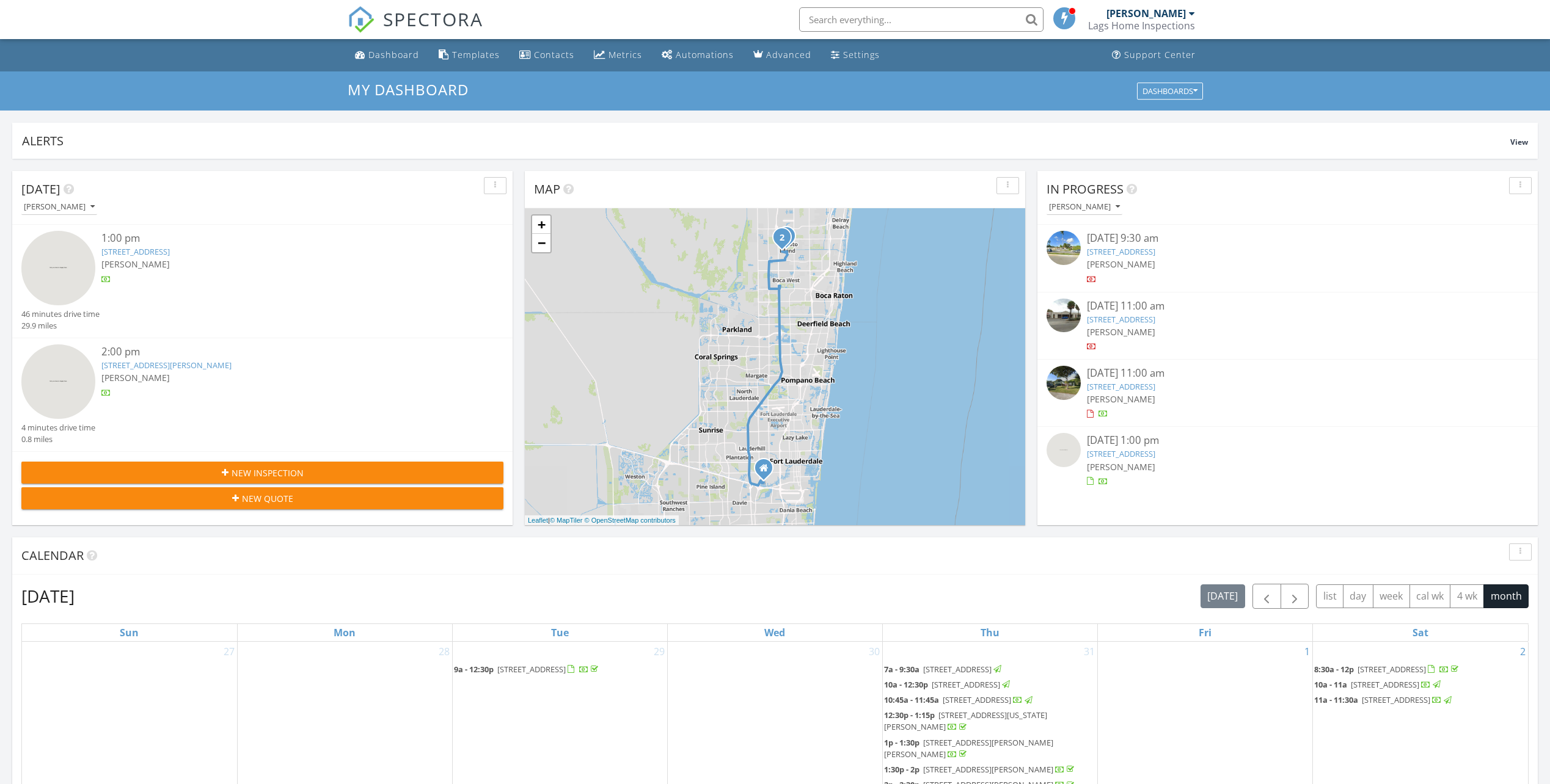
click at [1118, 251] on link "579 NW 119th St, Miami, FL 33168" at bounding box center [1121, 251] width 69 height 11
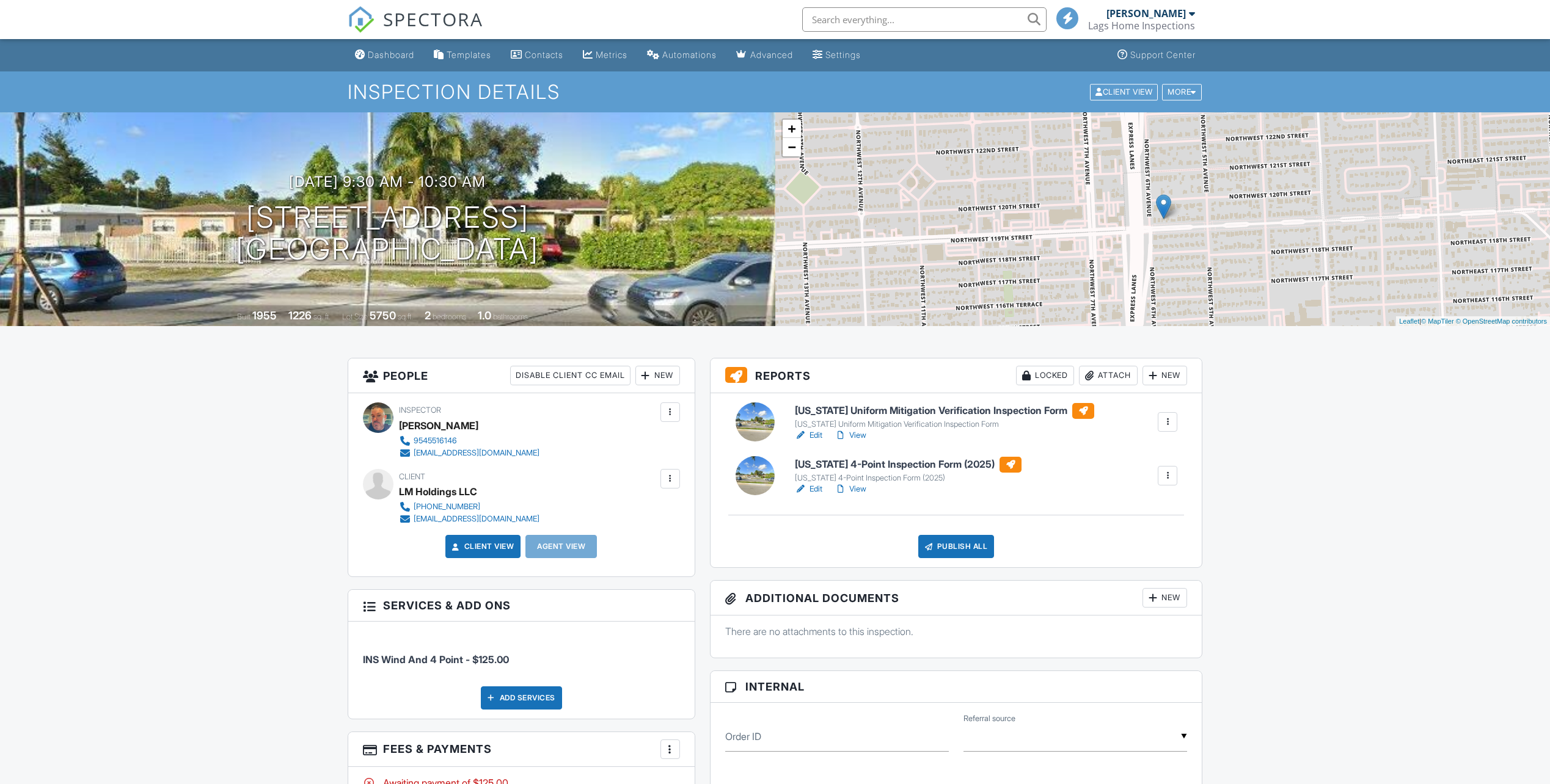
click at [814, 433] on link "Edit" at bounding box center [809, 435] width 27 height 12
click at [859, 433] on link "View" at bounding box center [850, 435] width 32 height 12
click at [815, 435] on link "Edit" at bounding box center [809, 435] width 27 height 12
click at [862, 437] on link "View" at bounding box center [850, 435] width 32 height 12
click at [815, 488] on link "Edit" at bounding box center [809, 489] width 27 height 12
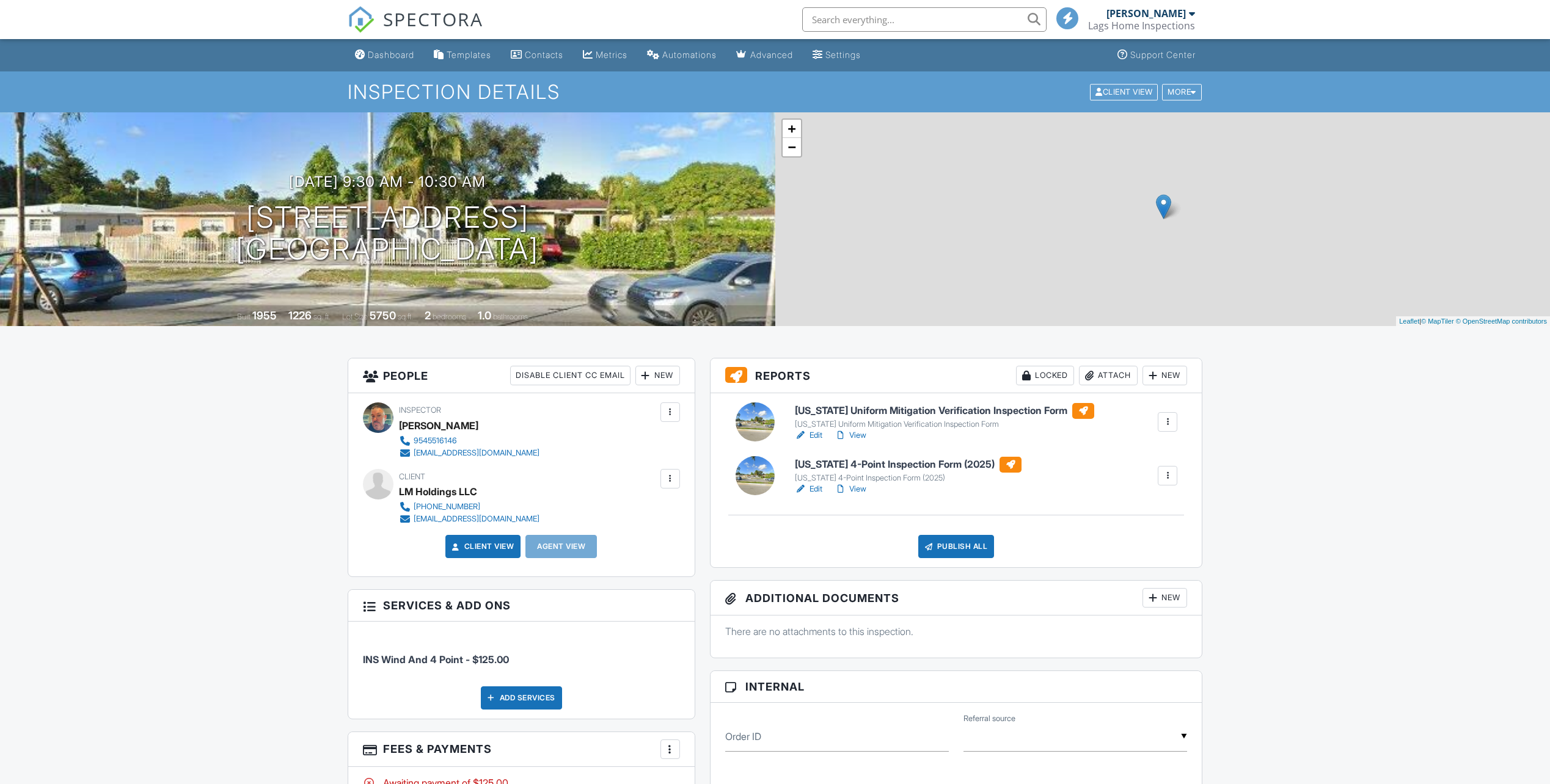
click at [944, 534] on div "Florida Uniform Mitigation Verification Inspection Form Florida Uniform Mitigat…" at bounding box center [956, 481] width 492 height 174
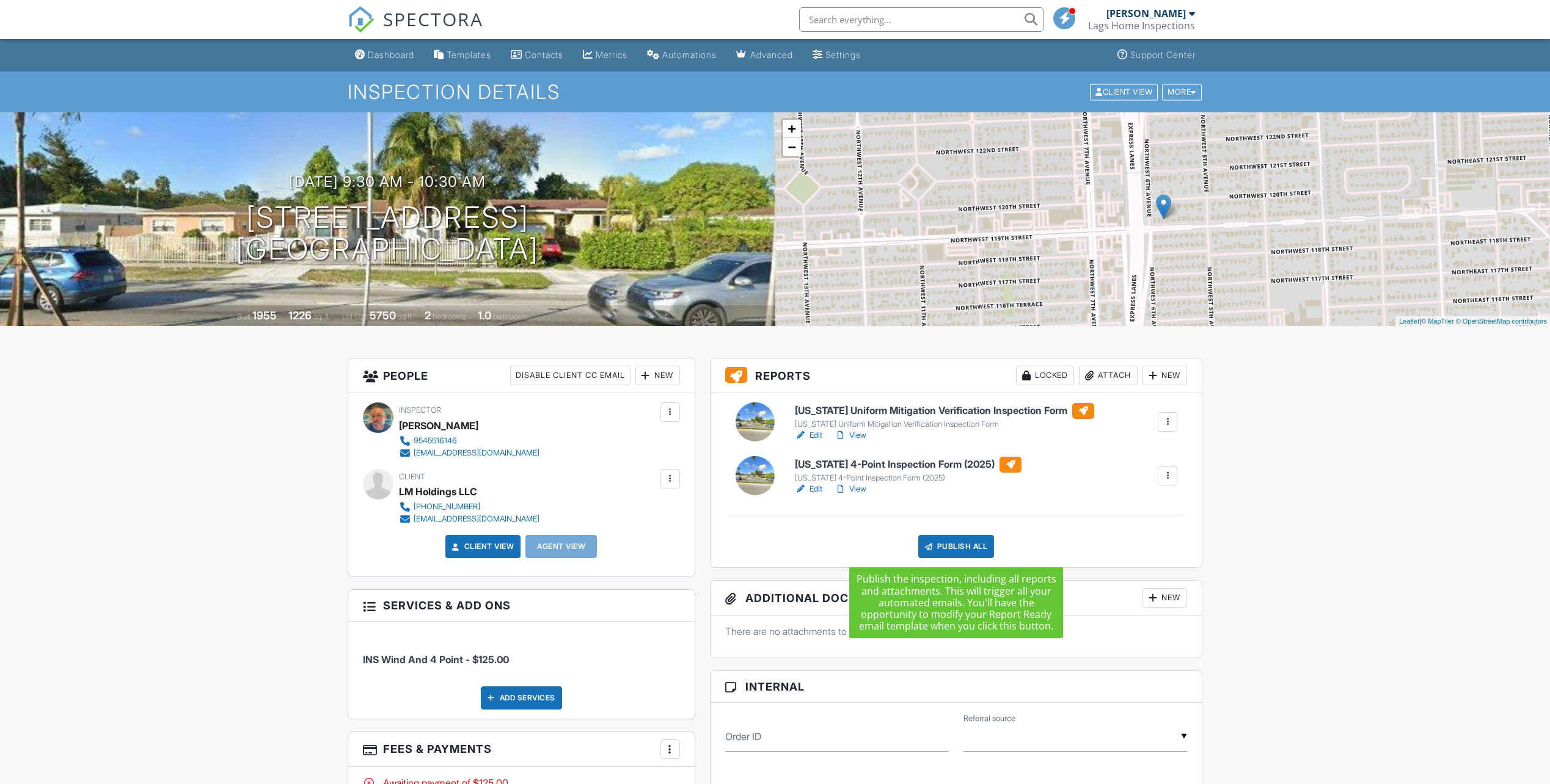
click at [956, 553] on div "Publish All" at bounding box center [956, 546] width 76 height 23
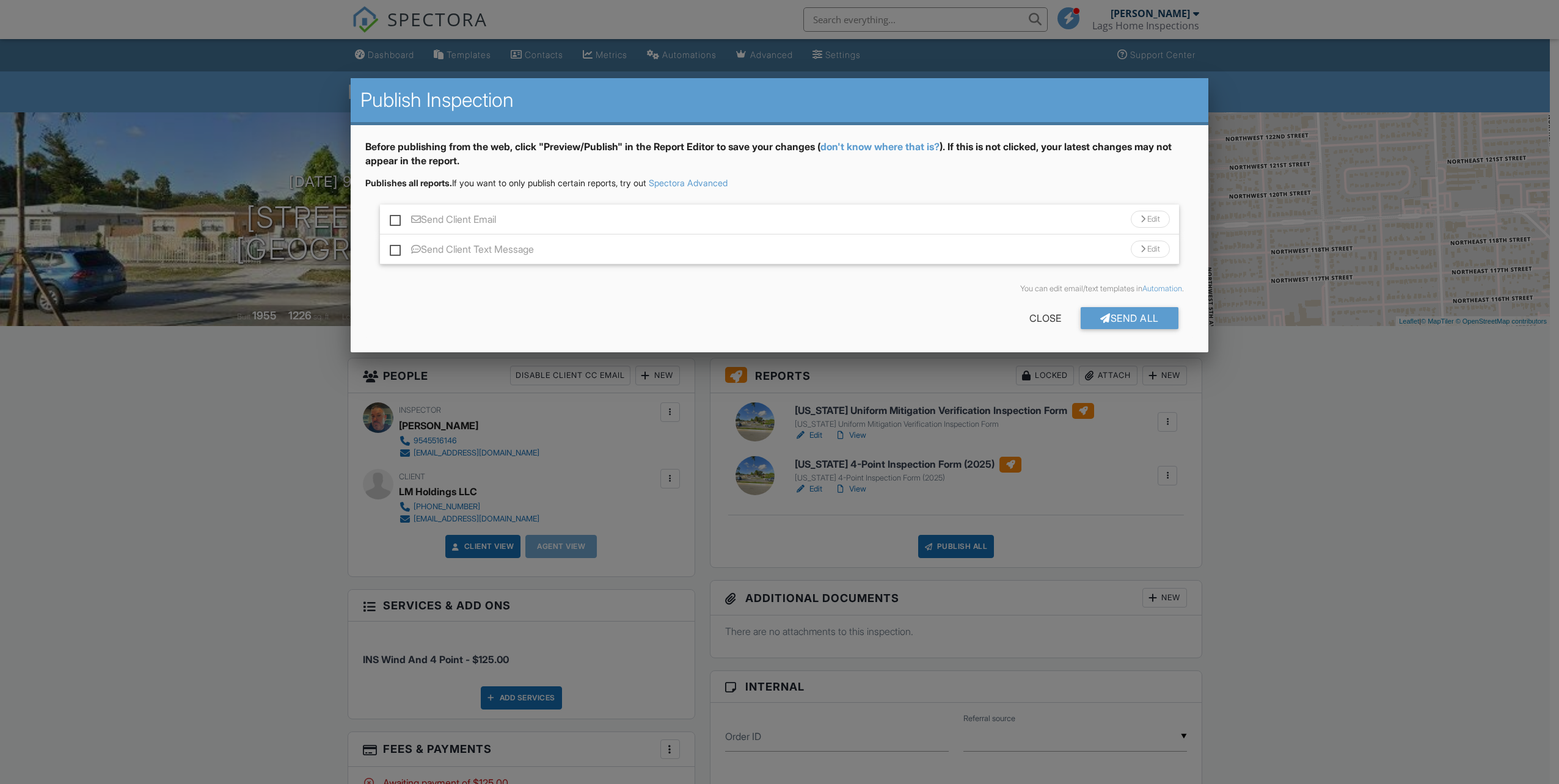
click at [395, 223] on label "Send Client Email" at bounding box center [443, 221] width 107 height 15
click at [395, 218] on input "Send Client Email" at bounding box center [393, 213] width 8 height 8
checkbox input "true"
click at [1116, 319] on div "Send All" at bounding box center [1129, 318] width 97 height 22
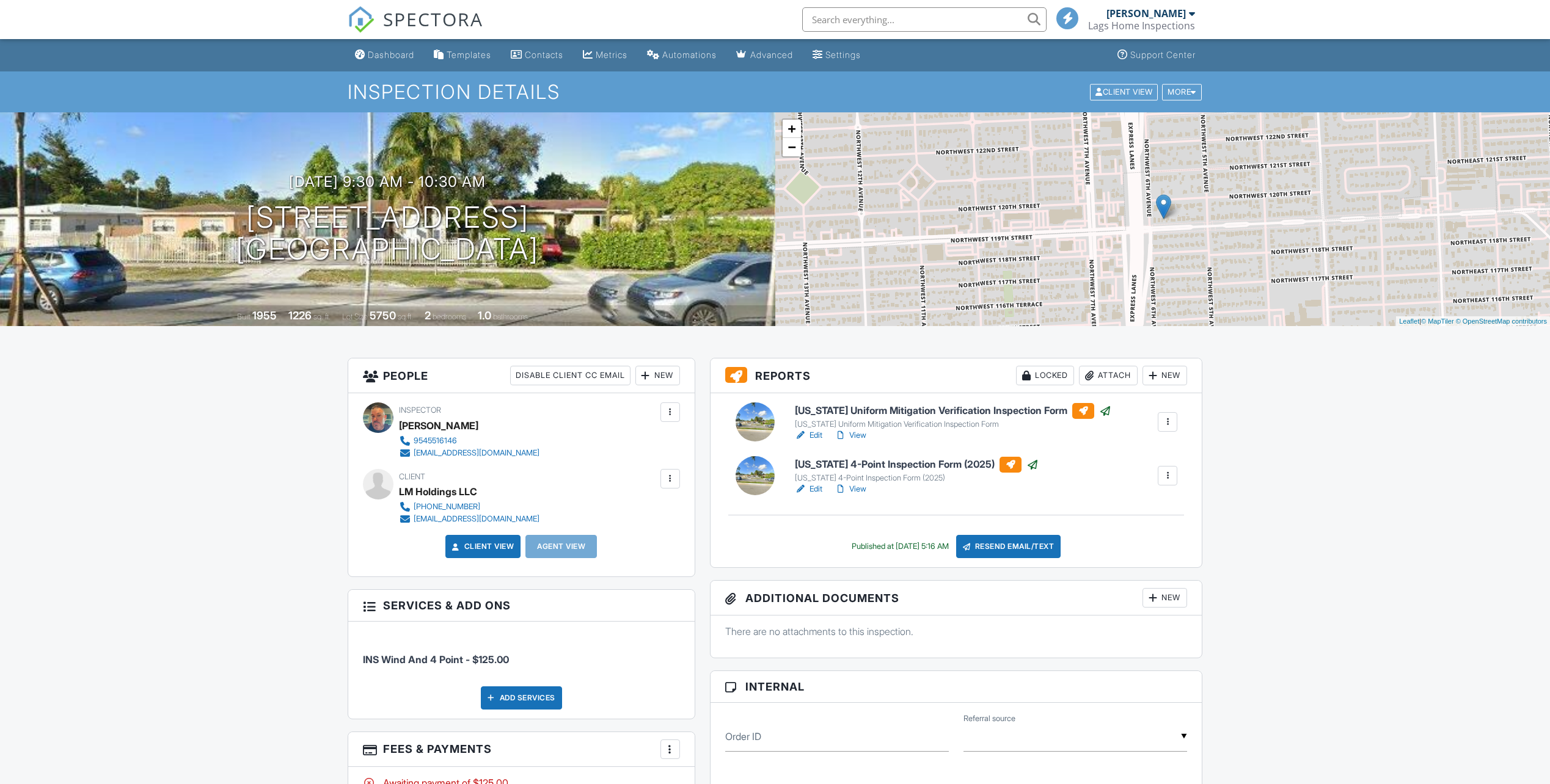
click at [457, 20] on span "SPECTORA" at bounding box center [433, 19] width 100 height 25
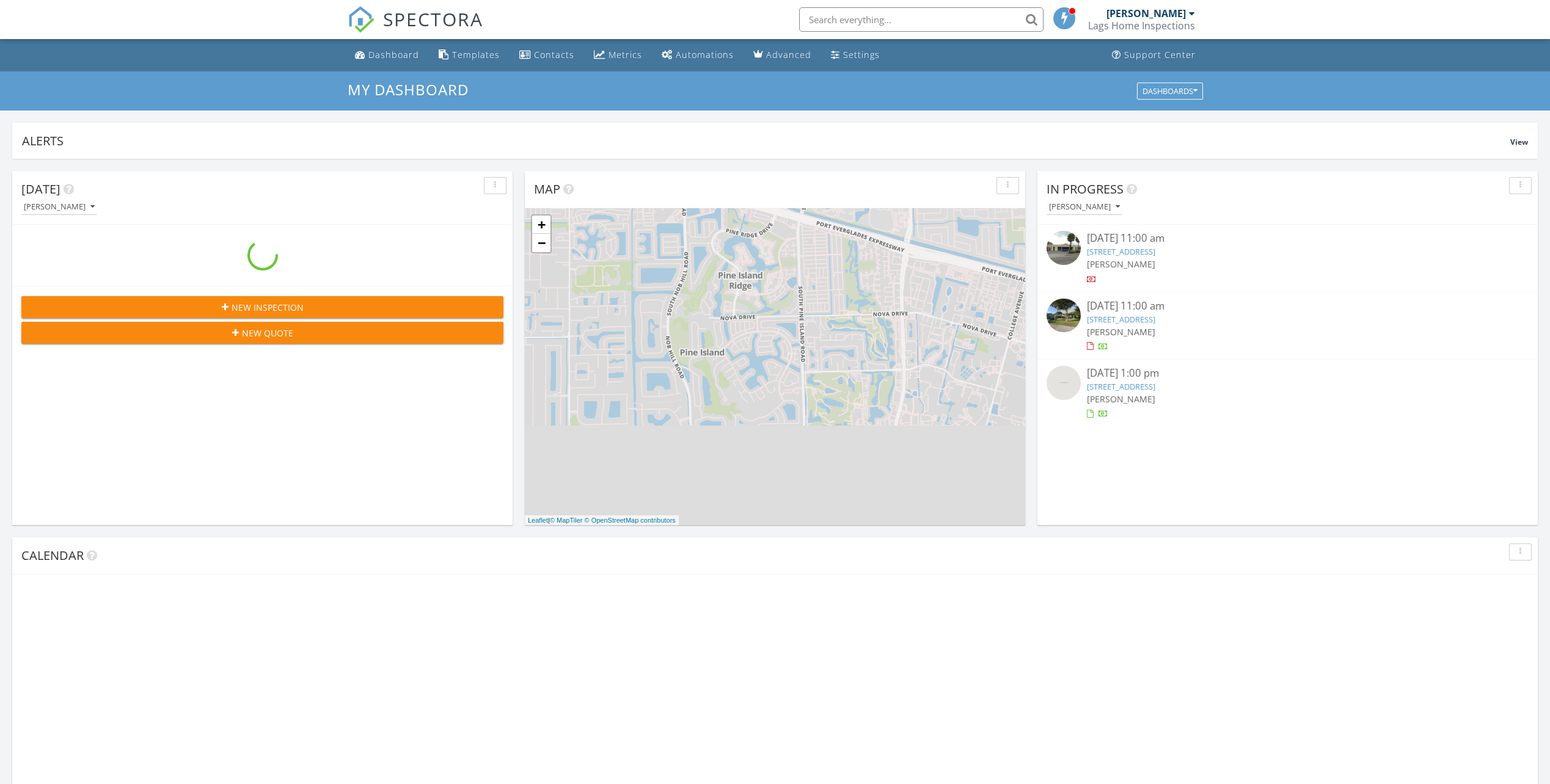
scroll to position [1130, 1569]
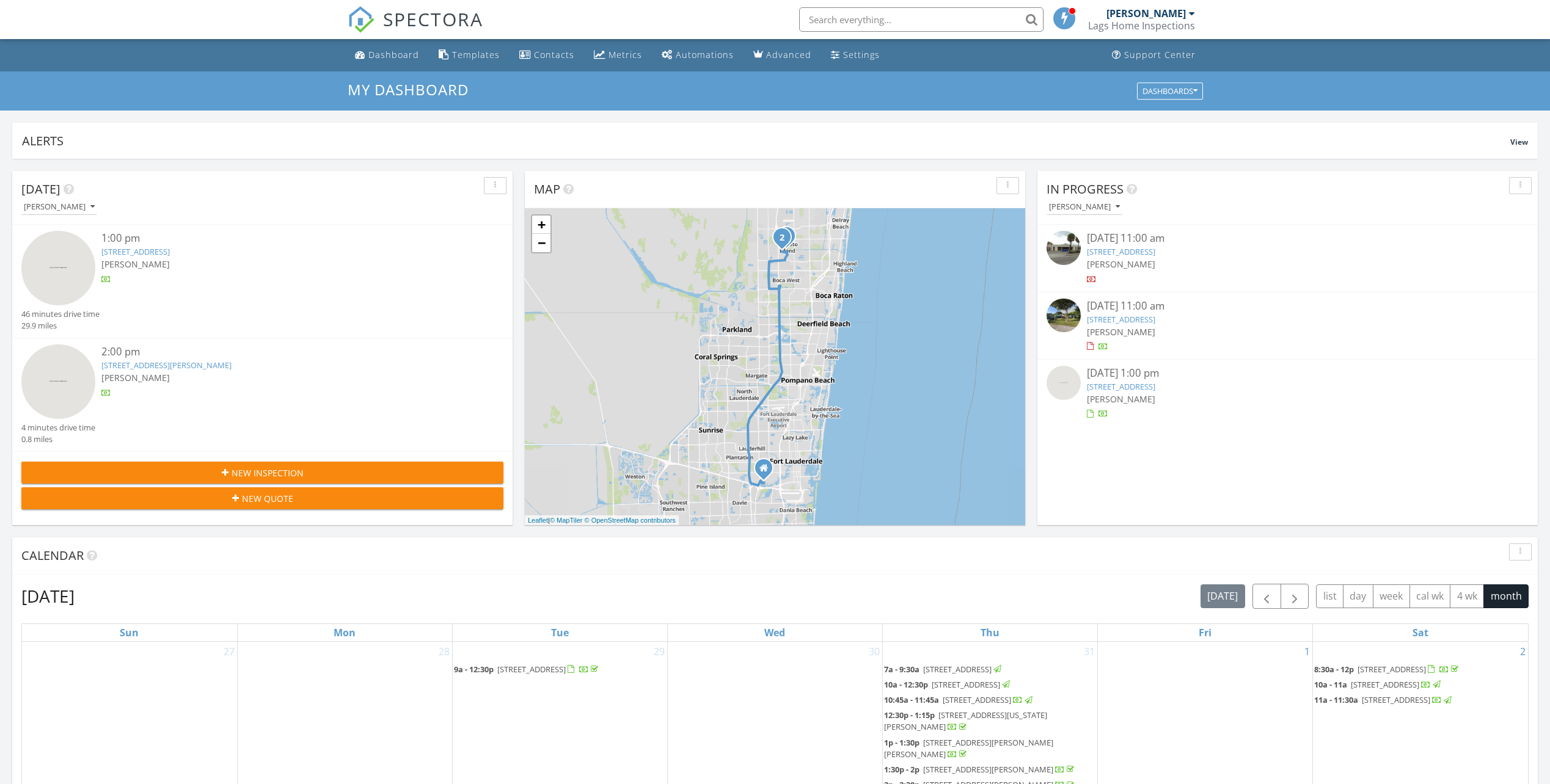
click at [1127, 321] on link "5820 Australian Pine Dr , Tamarac, FL 33319" at bounding box center [1121, 319] width 69 height 11
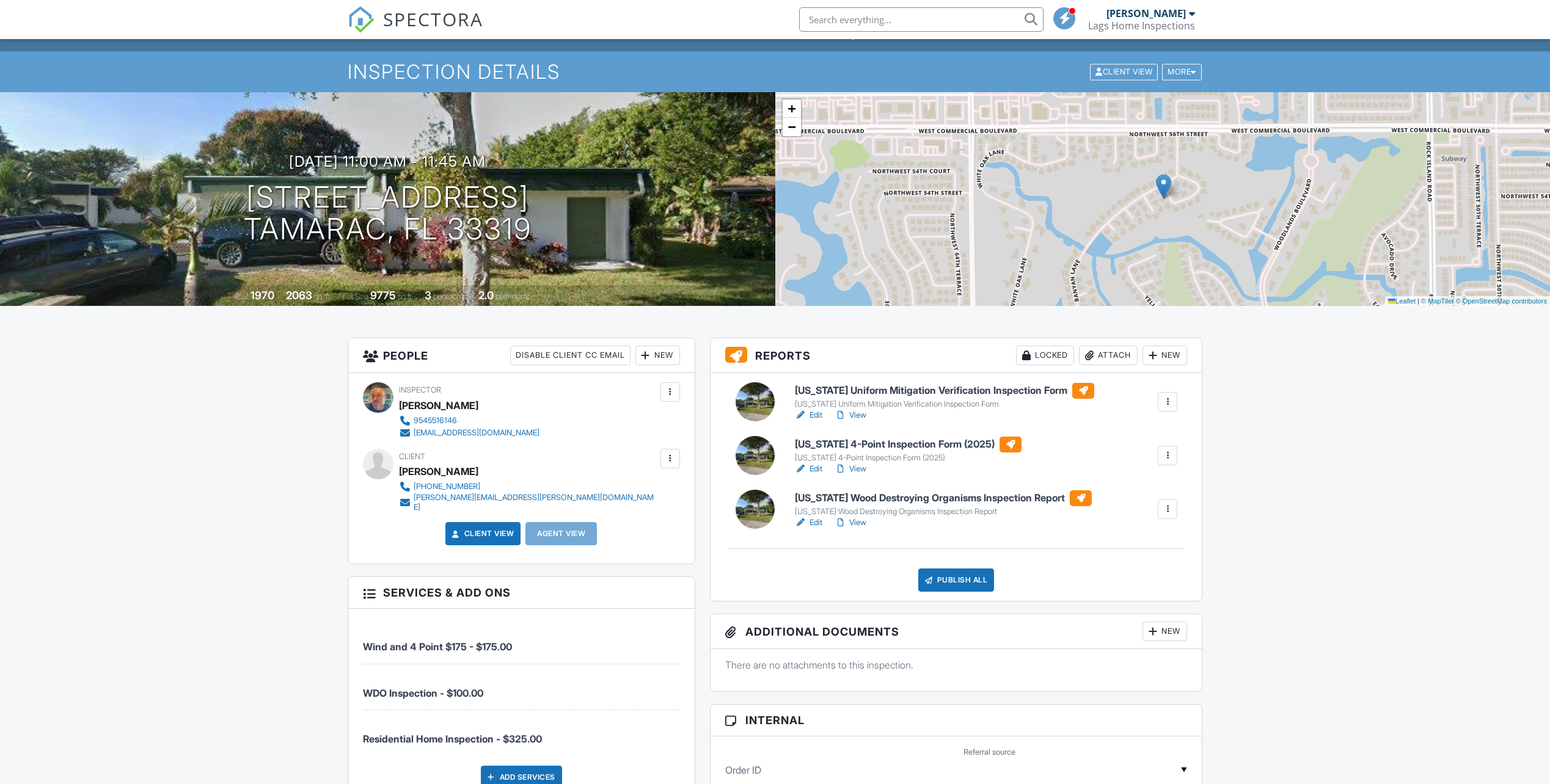
scroll to position [61, 0]
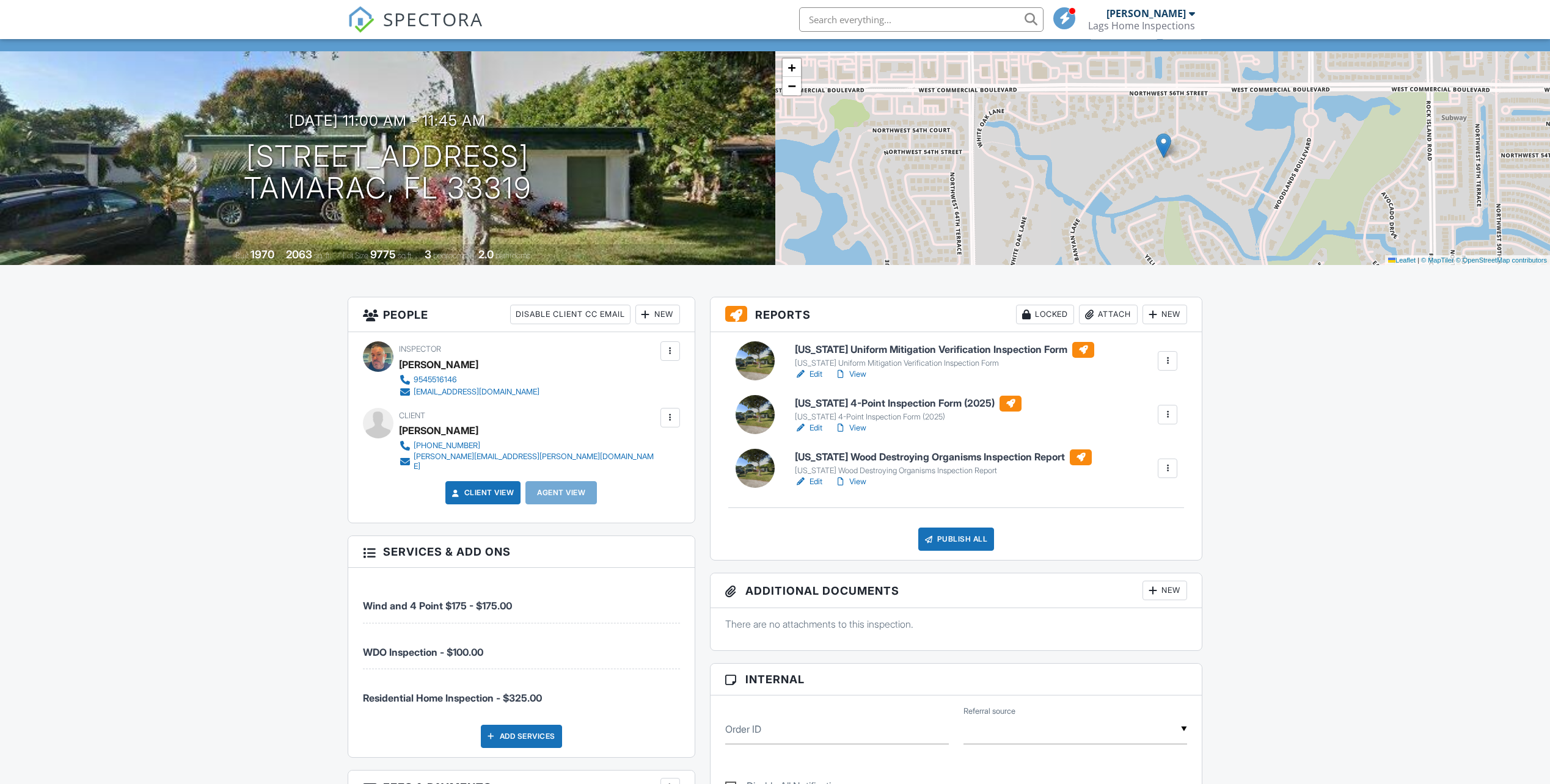
click at [814, 372] on link "Edit" at bounding box center [809, 374] width 27 height 12
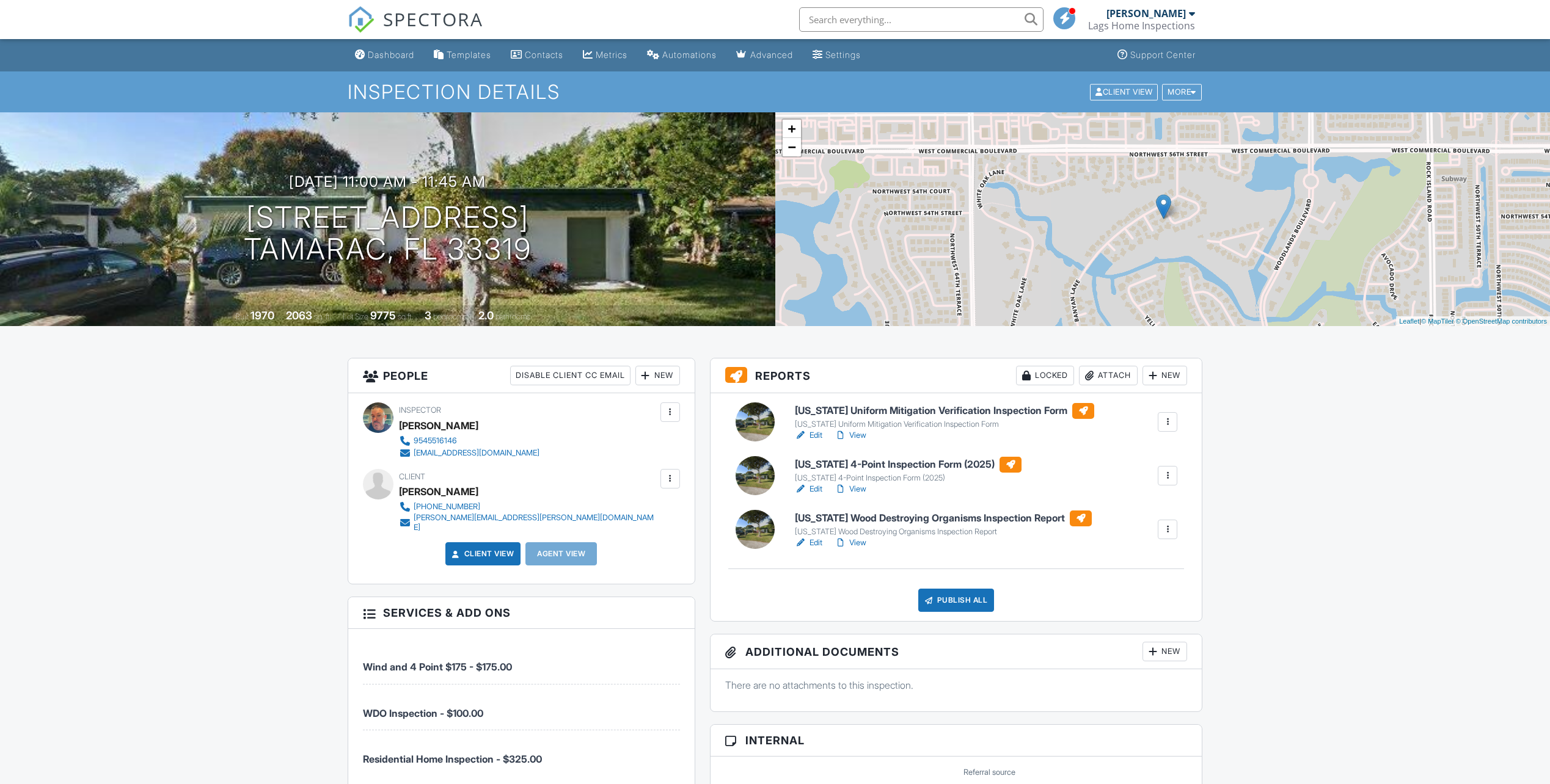
click at [817, 486] on link "Edit" at bounding box center [809, 489] width 27 height 12
